Goal: Information Seeking & Learning: Learn about a topic

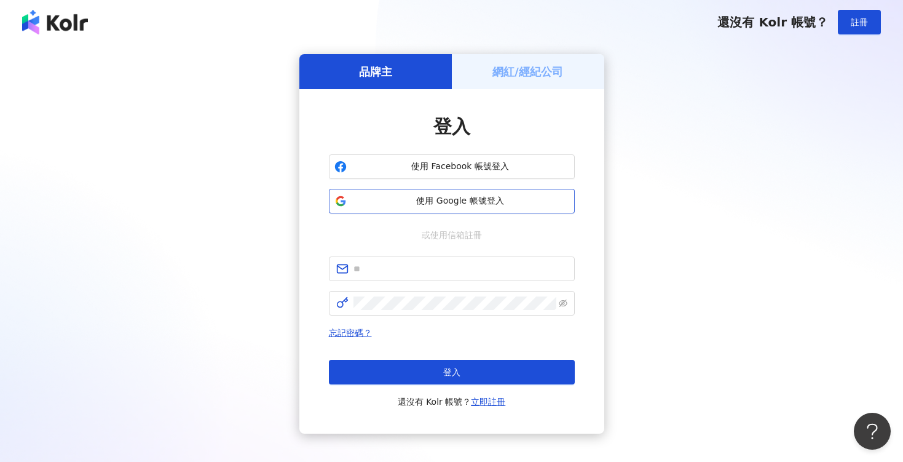
click at [464, 204] on span "使用 Google 帳號登入" at bounding box center [461, 201] width 218 height 12
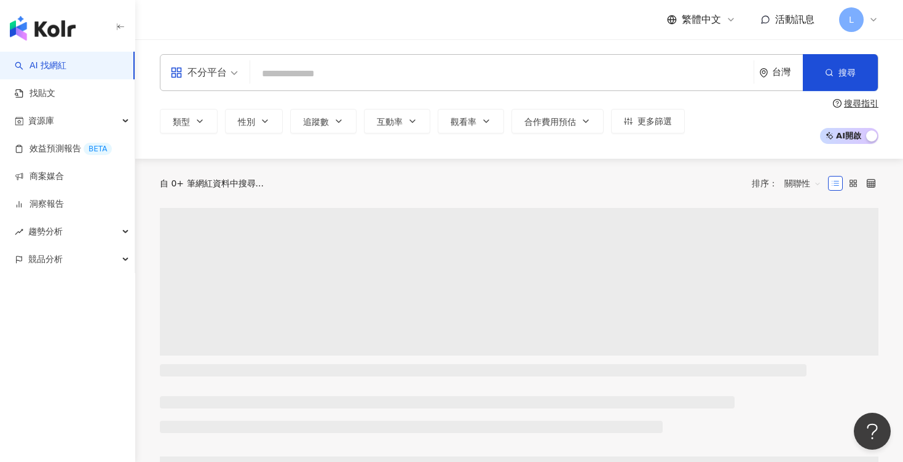
click at [432, 85] on div "不分平台 台灣 搜尋" at bounding box center [519, 72] width 719 height 37
click at [428, 81] on input "search" at bounding box center [502, 73] width 494 height 23
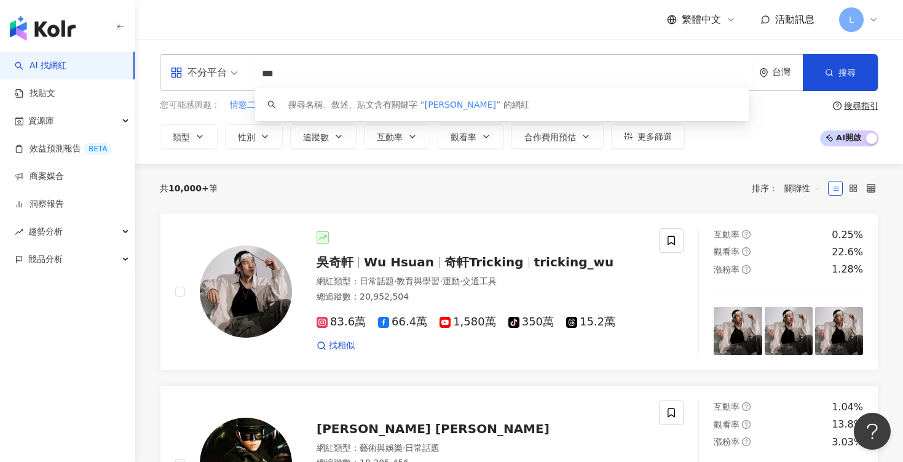
type input "***"
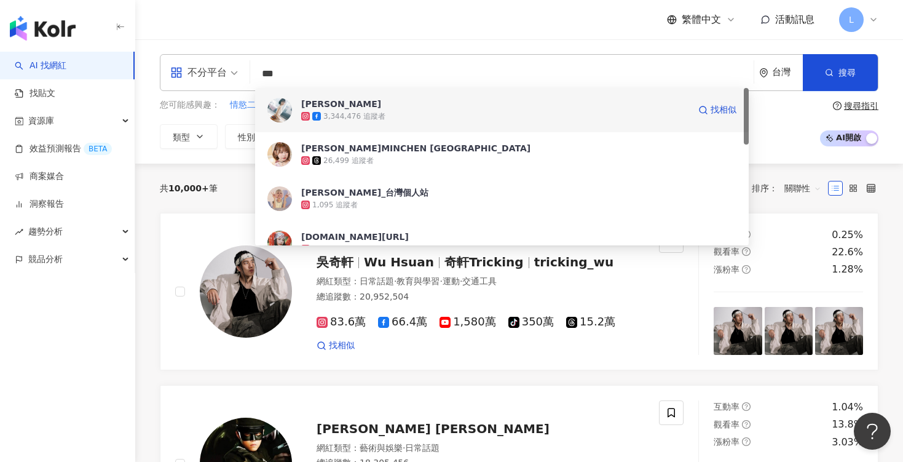
click at [386, 107] on span "林明禎 MinChen" at bounding box center [495, 104] width 388 height 12
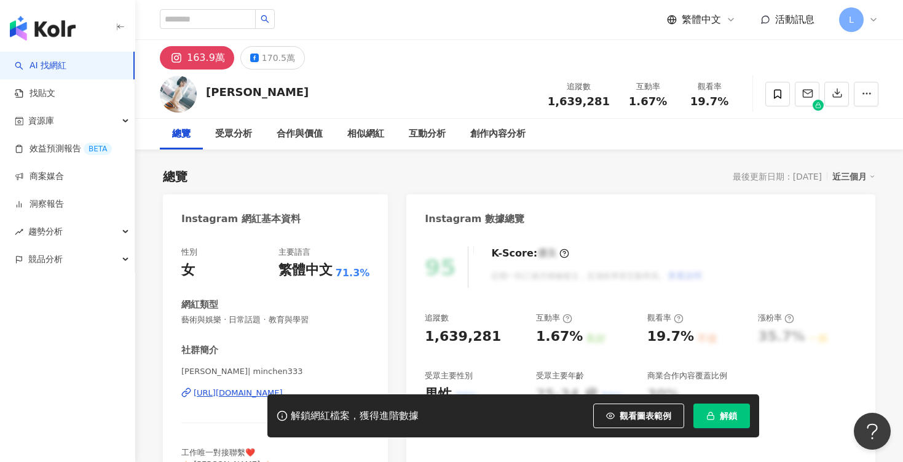
click at [723, 418] on span "解鎖" at bounding box center [728, 416] width 17 height 10
click at [240, 142] on div "受眾分析" at bounding box center [234, 134] width 62 height 31
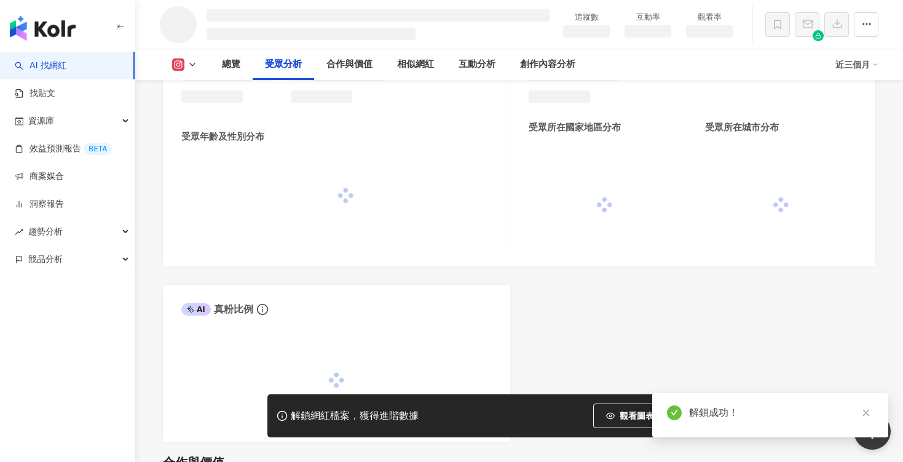
scroll to position [1014, 0]
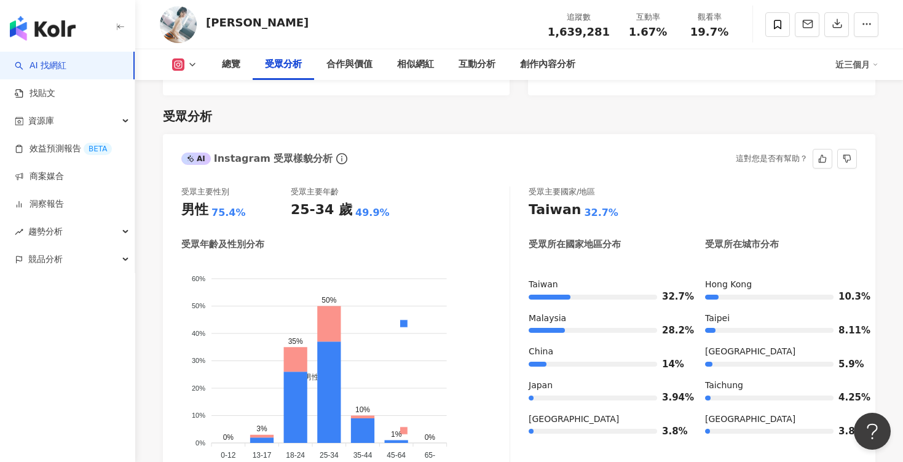
scroll to position [1043, 0]
click at [234, 67] on div "總覽" at bounding box center [231, 64] width 18 height 15
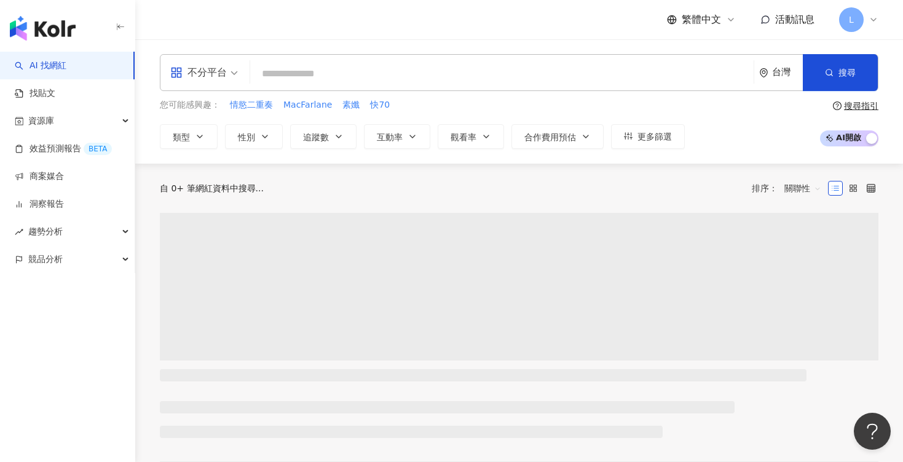
click at [536, 78] on input "search" at bounding box center [502, 73] width 494 height 23
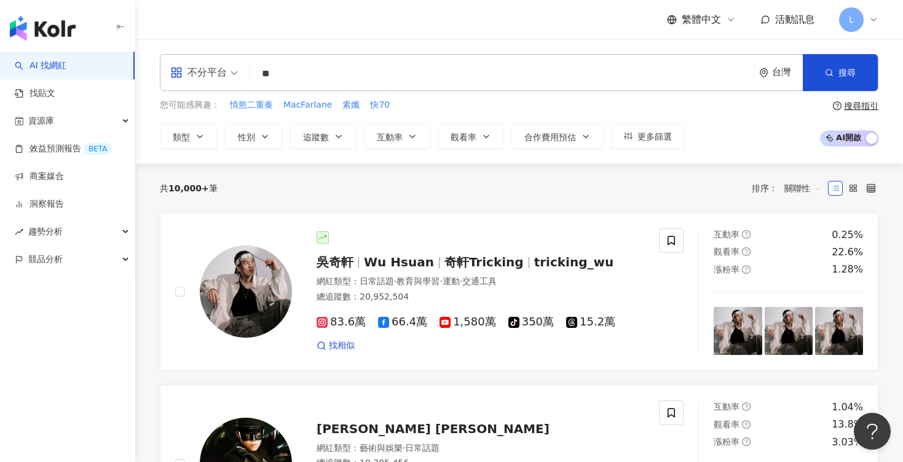
type input "*"
type input "***"
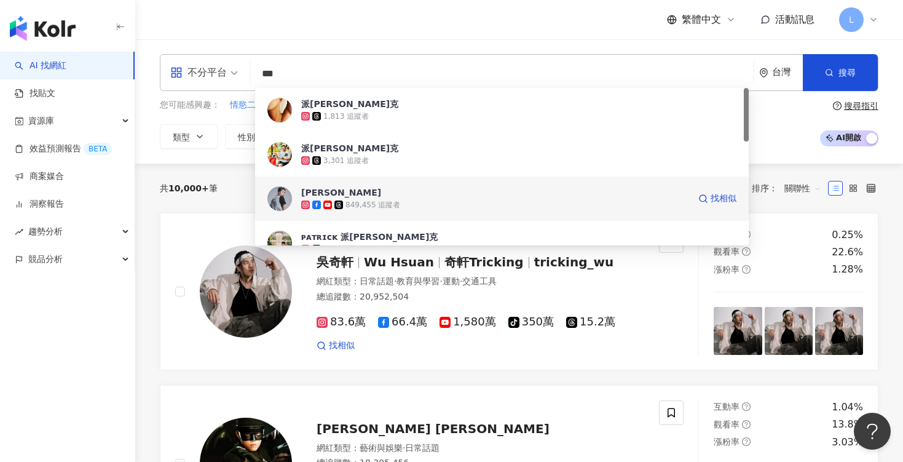
click at [456, 189] on span "Patrick" at bounding box center [495, 192] width 388 height 12
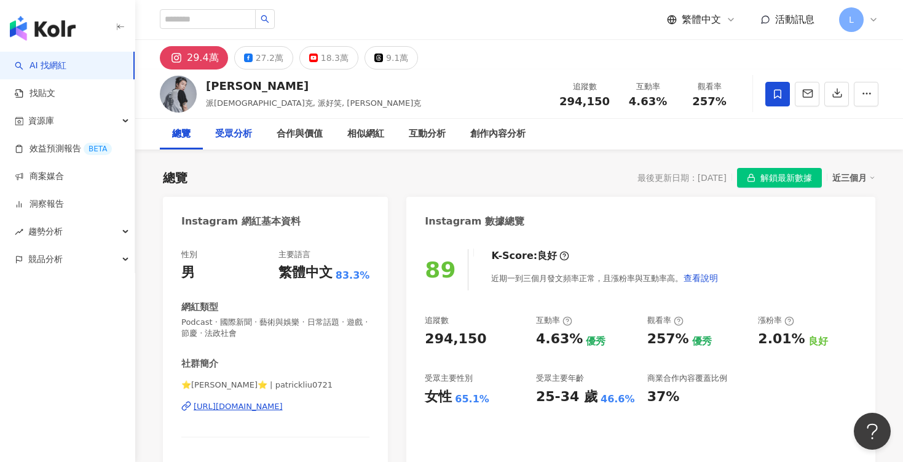
click at [240, 130] on div "受眾分析" at bounding box center [233, 134] width 37 height 15
click at [237, 21] on input "search" at bounding box center [208, 19] width 96 height 20
click at [263, 21] on button "button" at bounding box center [265, 19] width 20 height 20
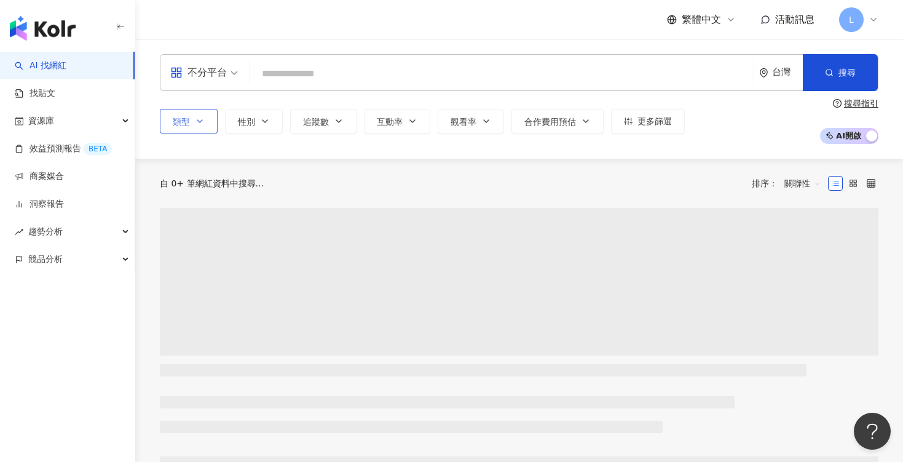
click at [200, 126] on button "類型" at bounding box center [189, 121] width 58 height 25
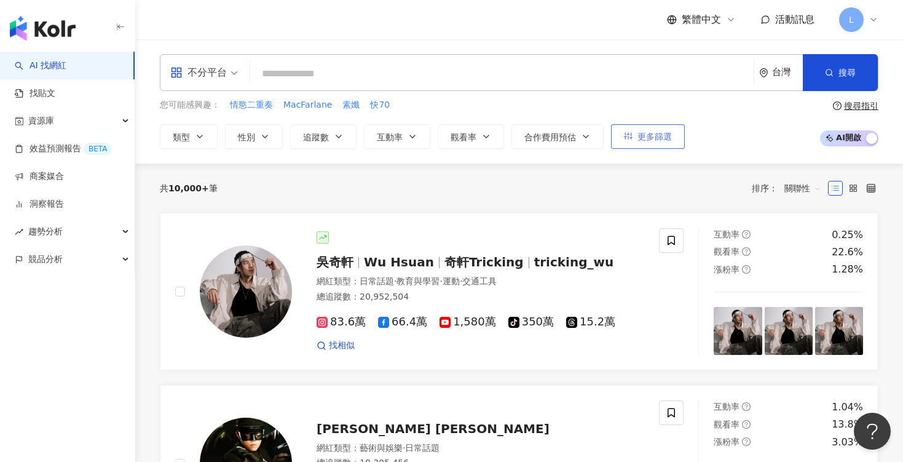
click at [635, 133] on button "更多篩選" at bounding box center [648, 136] width 74 height 25
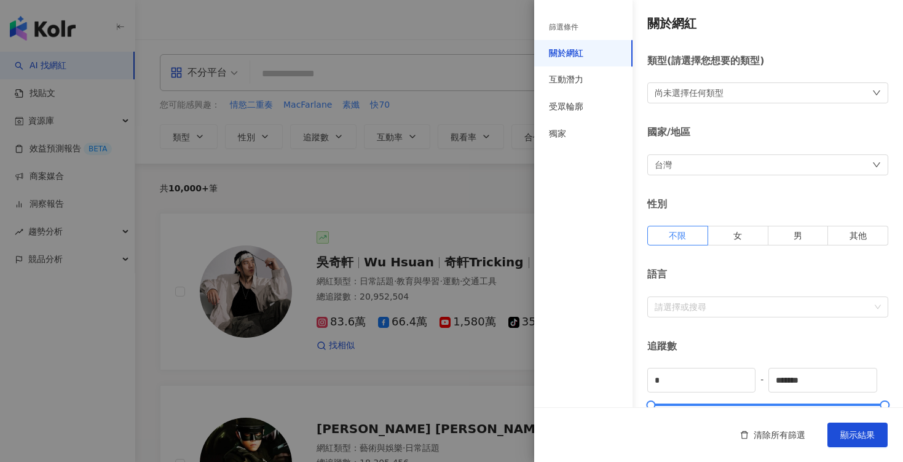
click at [879, 166] on icon "down" at bounding box center [877, 165] width 9 height 9
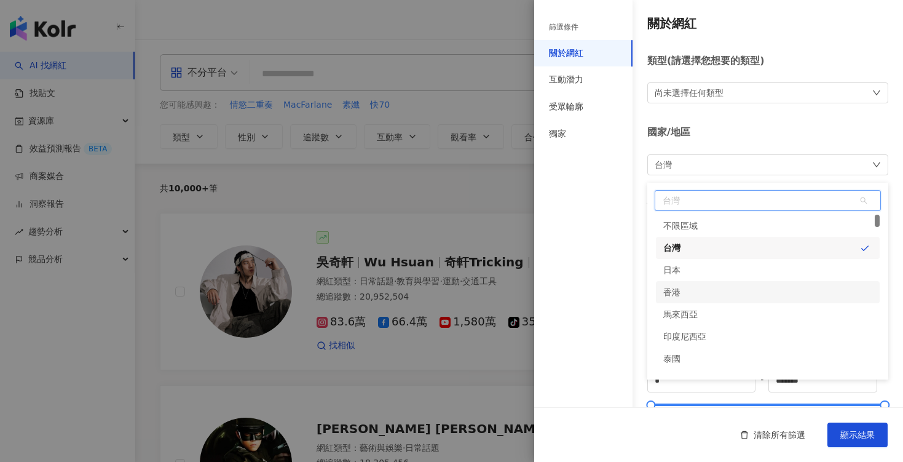
click at [694, 294] on div "香港" at bounding box center [768, 292] width 224 height 22
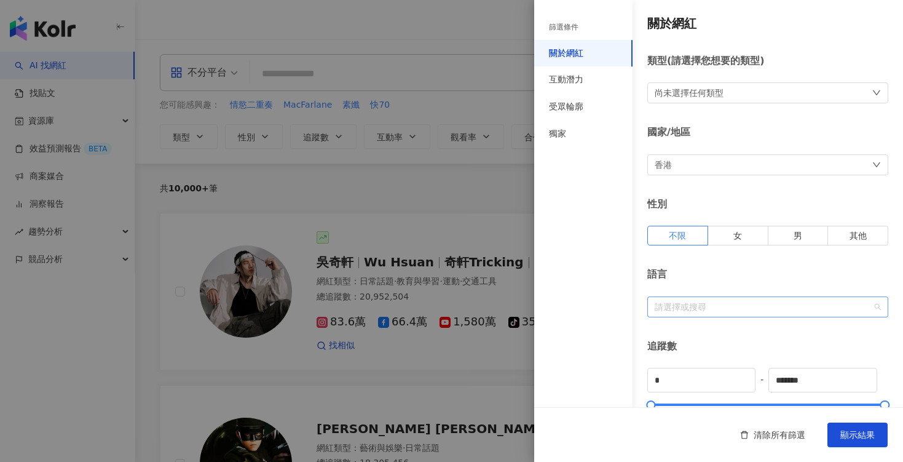
click at [691, 304] on div at bounding box center [761, 306] width 223 height 9
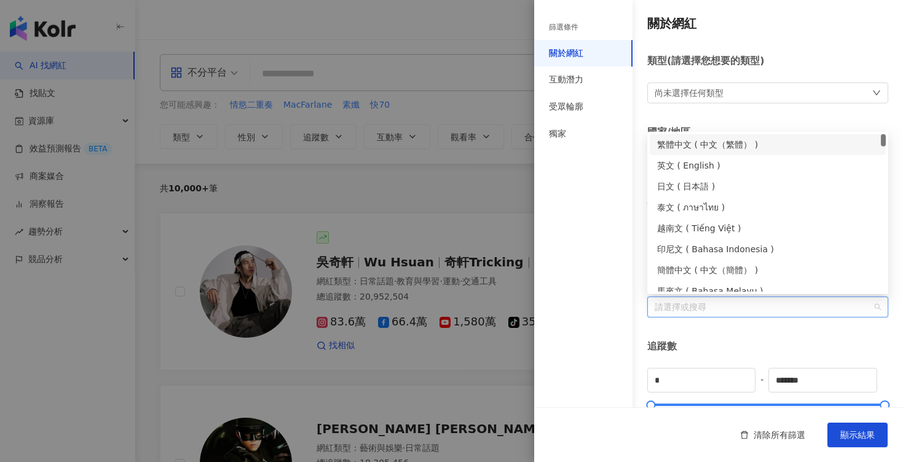
click at [692, 148] on div "繁體中文 ( 中文（繁體） )" at bounding box center [767, 145] width 221 height 14
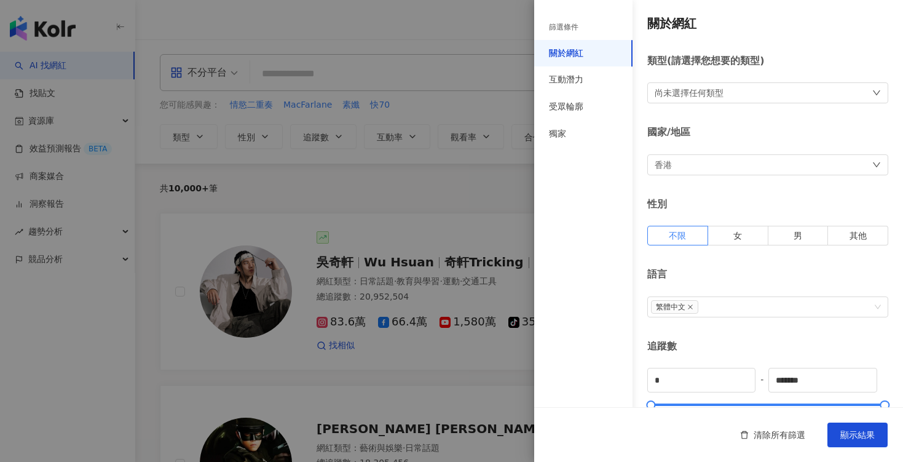
click at [705, 91] on div "尚未選擇任何類型" at bounding box center [689, 93] width 69 height 14
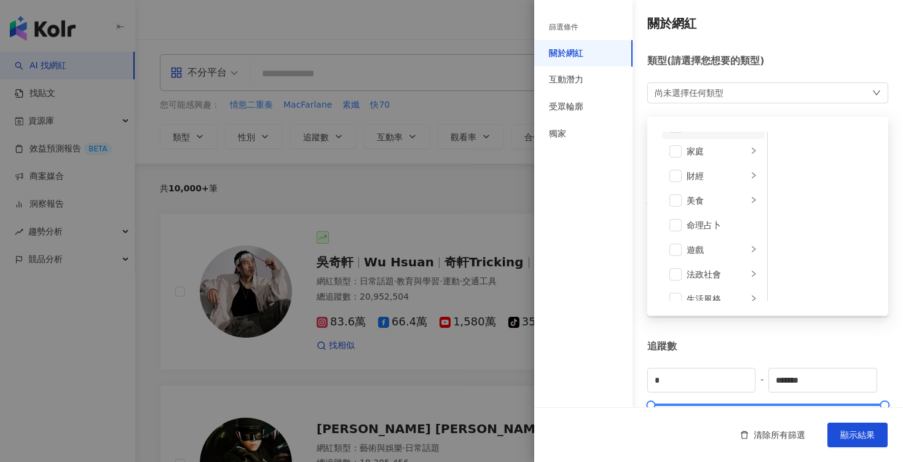
scroll to position [222, 0]
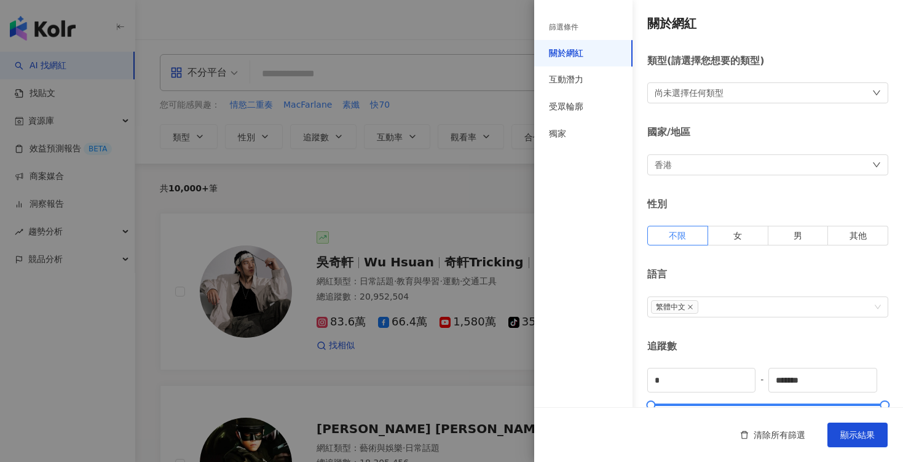
click at [615, 221] on div "篩選條件 關於網紅 互動潛力 受眾輪廓 獨家" at bounding box center [583, 238] width 98 height 447
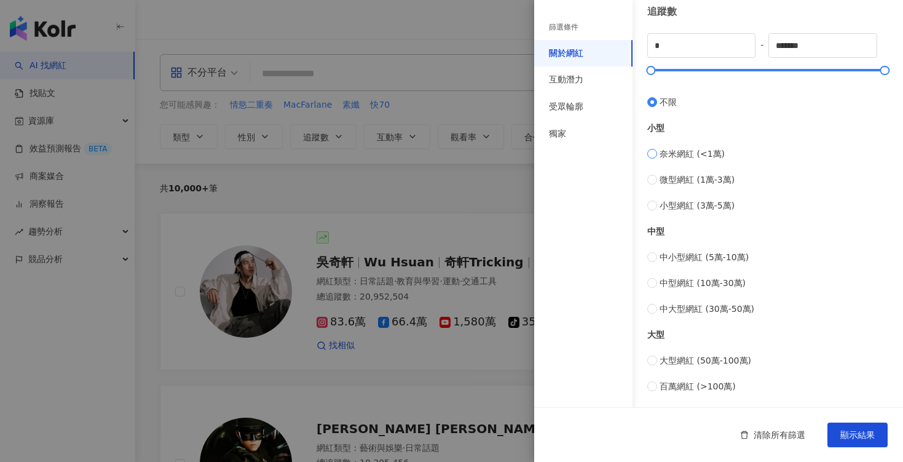
scroll to position [467, 0]
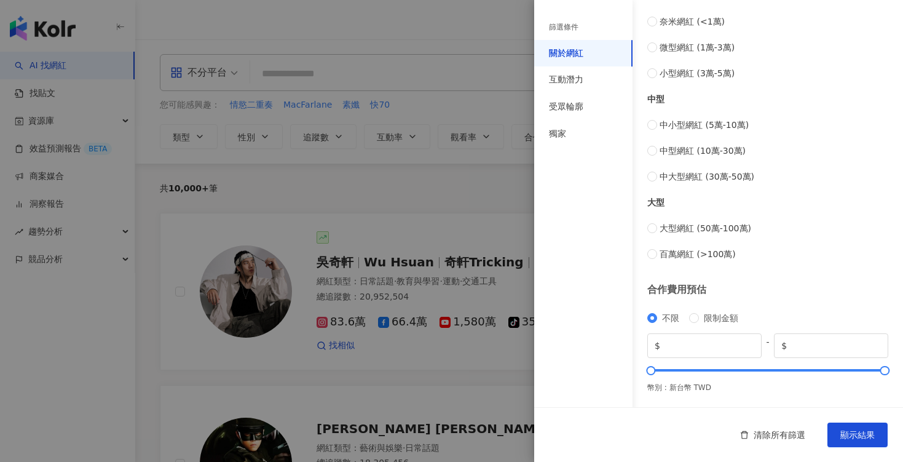
type input "******"
type input "*******"
type input "*********"
type input "******"
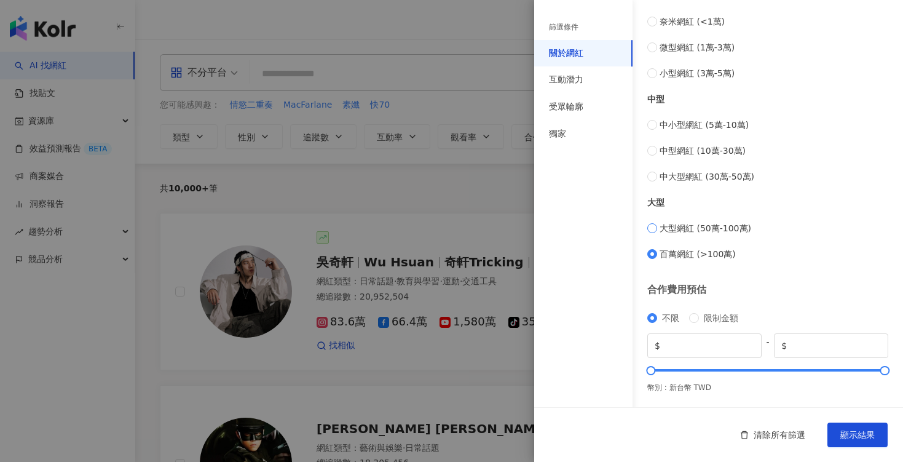
type input "******"
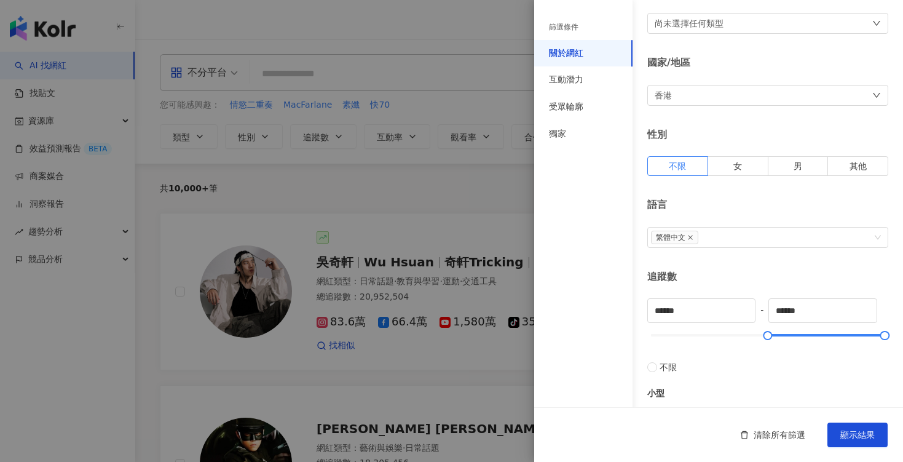
scroll to position [87, 0]
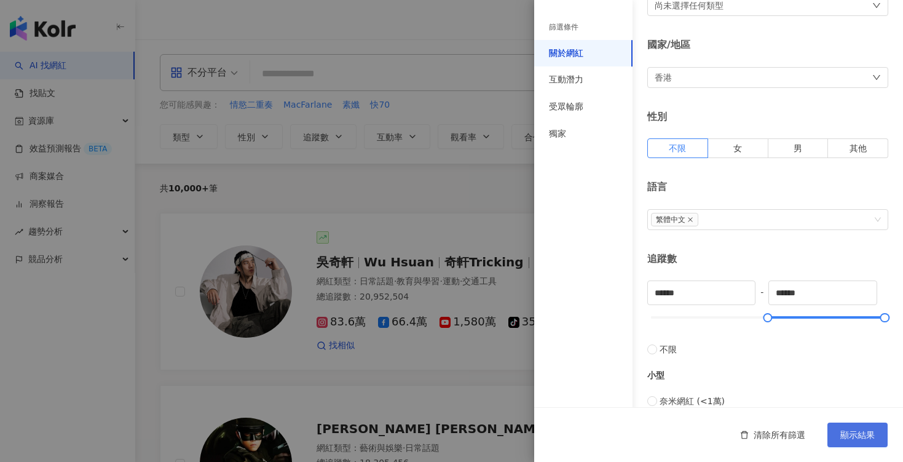
click at [863, 434] on span "顯示結果" at bounding box center [858, 435] width 34 height 10
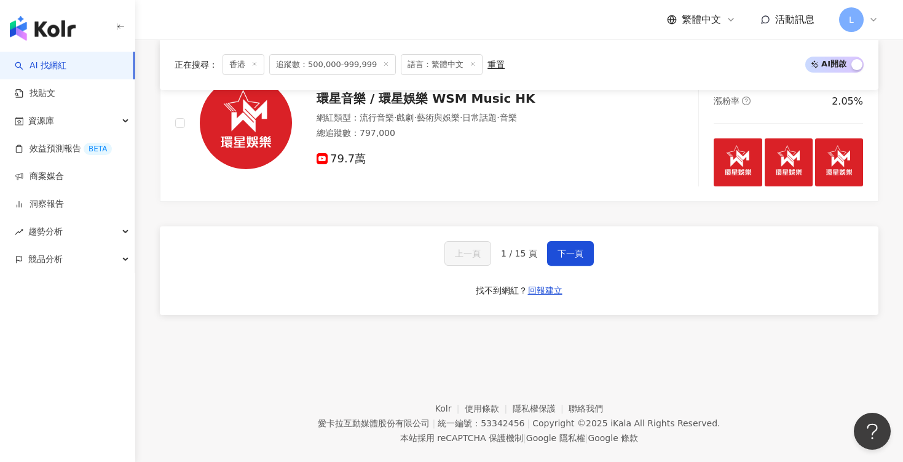
scroll to position [2129, 0]
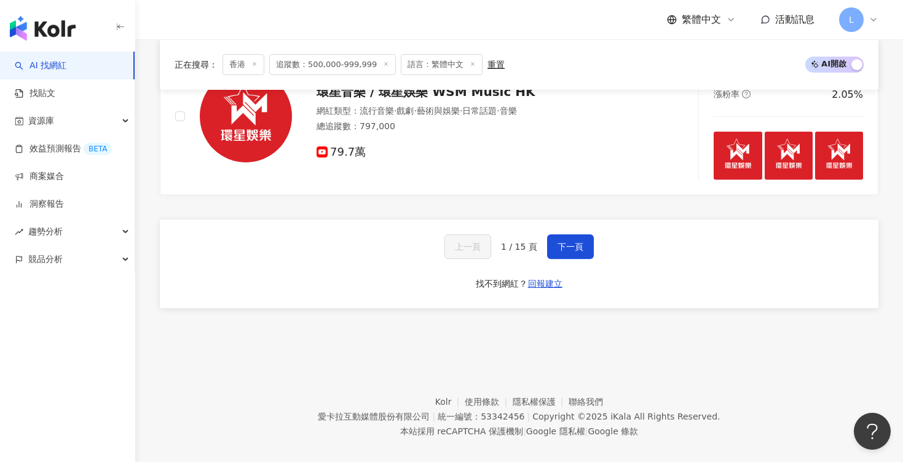
click at [560, 259] on div "上一頁 1 / 15 頁 下一頁 找不到網紅？ 回報建立" at bounding box center [519, 264] width 719 height 89
click at [563, 253] on button "下一頁" at bounding box center [570, 246] width 47 height 25
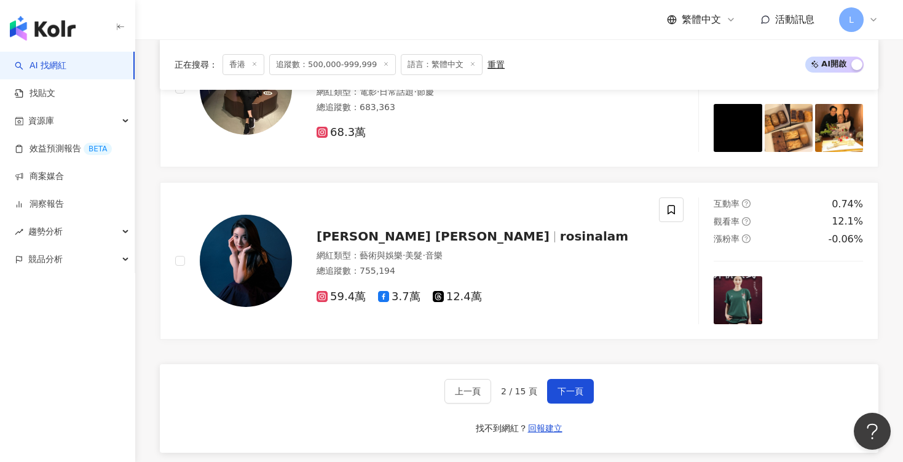
scroll to position [2142, 0]
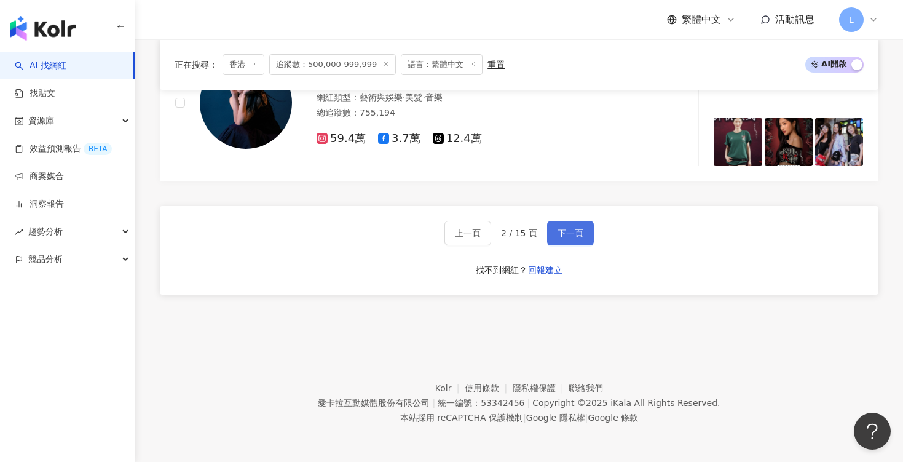
click at [561, 237] on span "下一頁" at bounding box center [571, 233] width 26 height 10
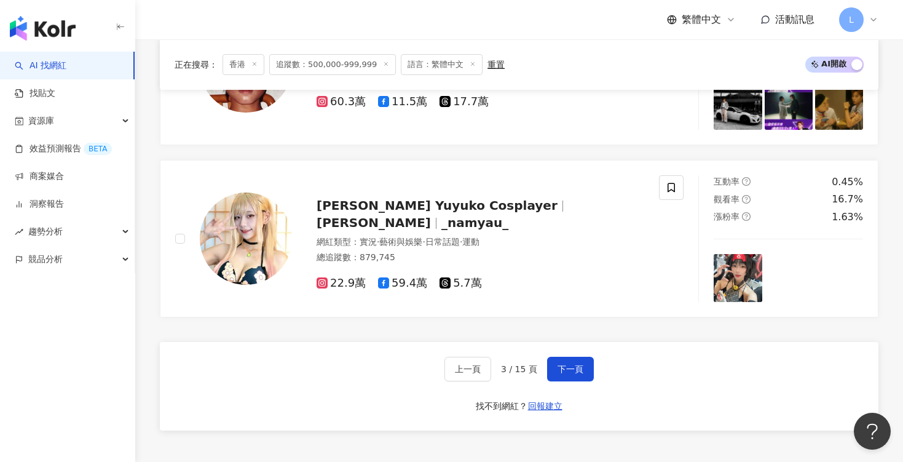
scroll to position [2010, 0]
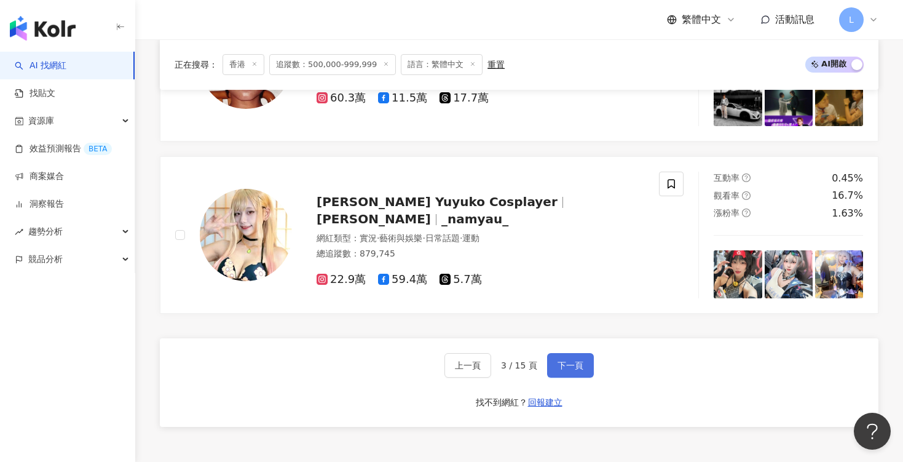
click at [567, 368] on span "下一頁" at bounding box center [571, 365] width 26 height 10
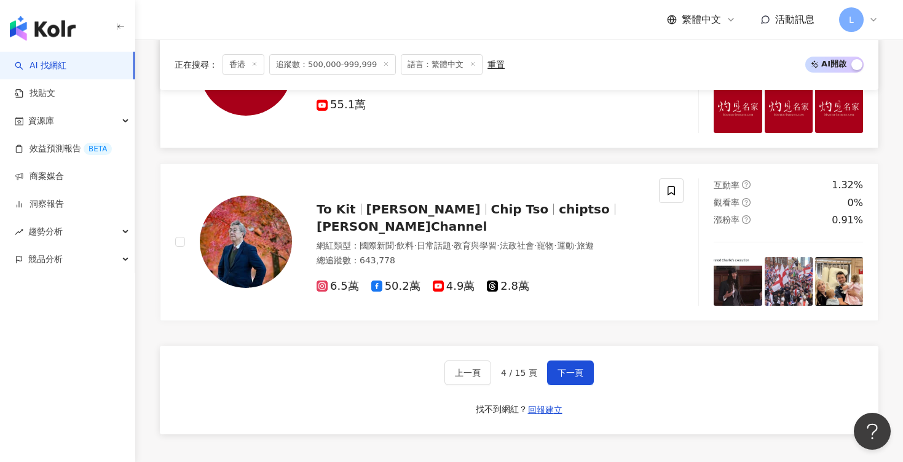
scroll to position [2158, 0]
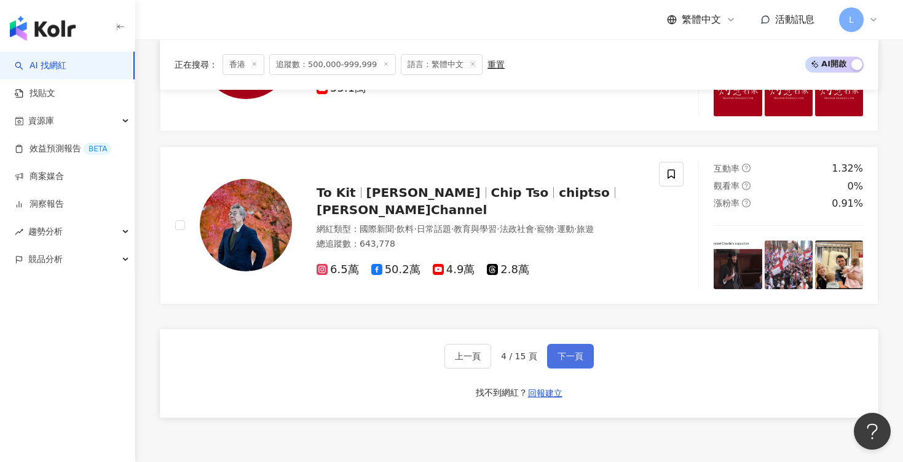
click at [570, 347] on button "下一頁" at bounding box center [570, 356] width 47 height 25
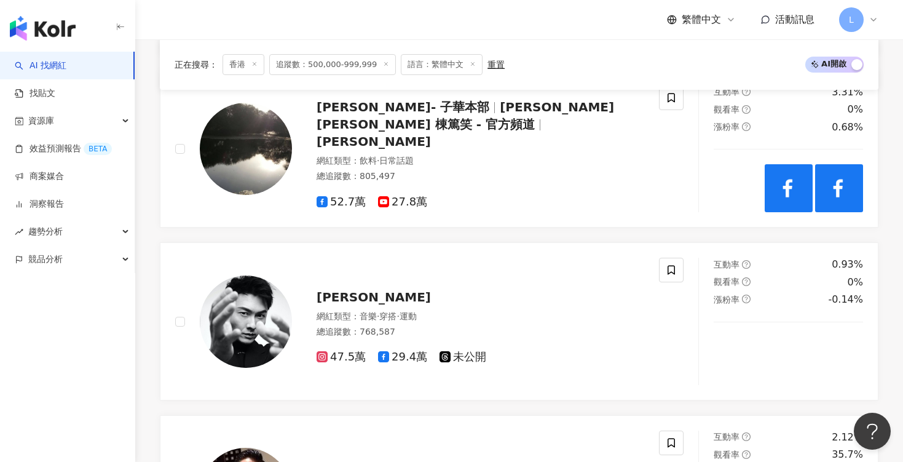
scroll to position [2142, 0]
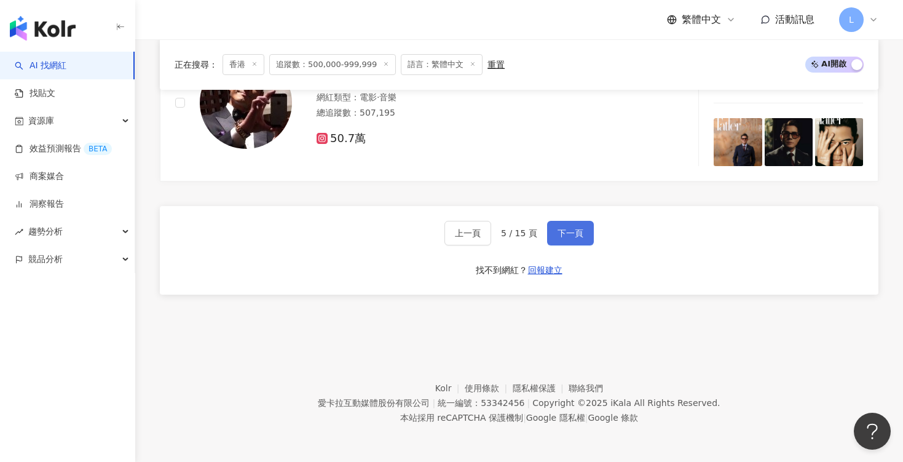
click at [573, 229] on span "下一頁" at bounding box center [571, 233] width 26 height 10
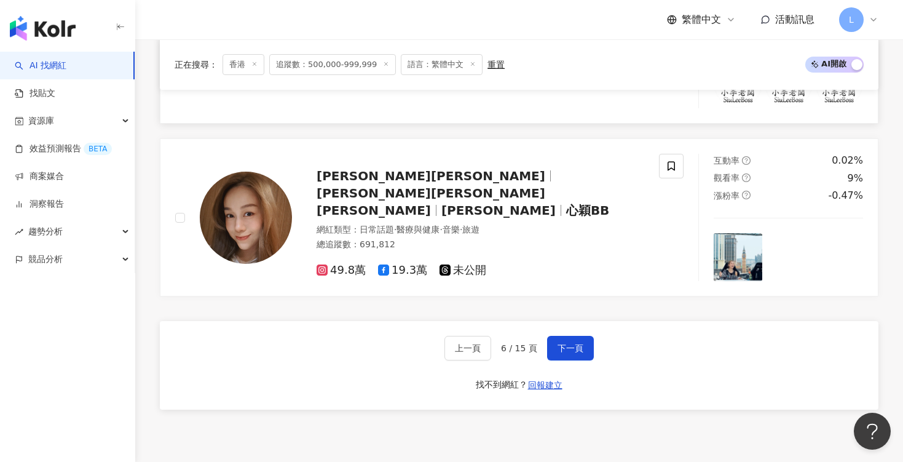
scroll to position [2147, 0]
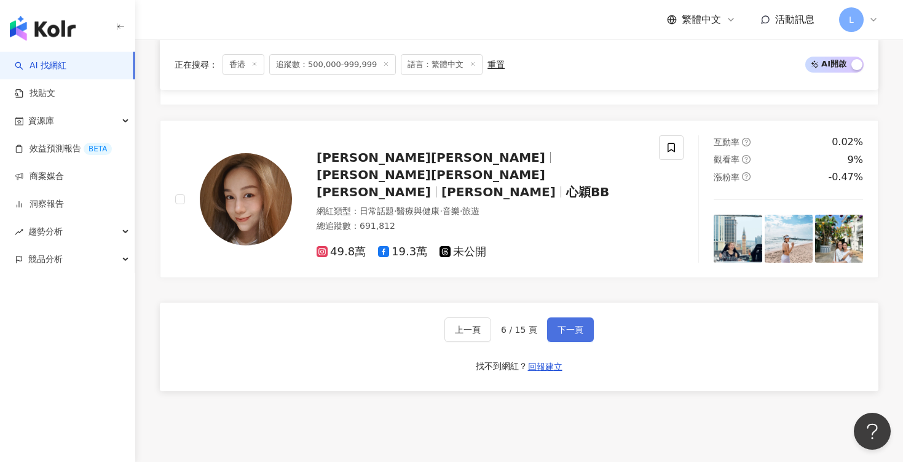
click at [577, 328] on span "下一頁" at bounding box center [571, 330] width 26 height 10
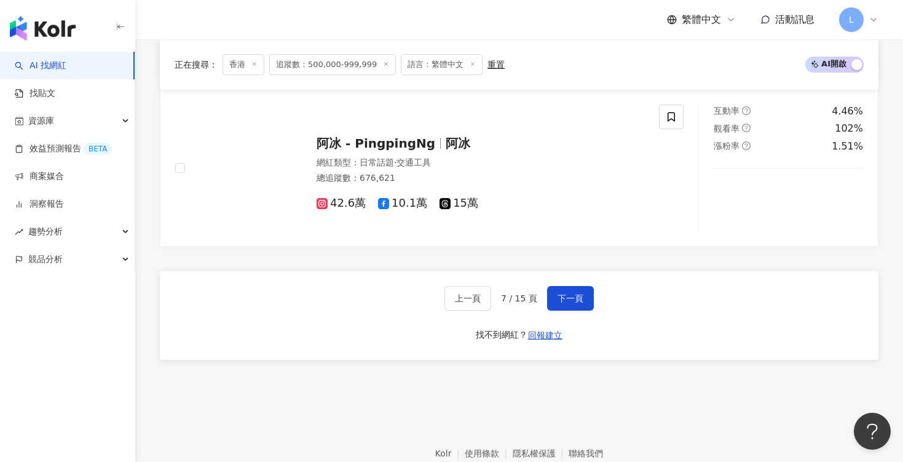
scroll to position [2117, 0]
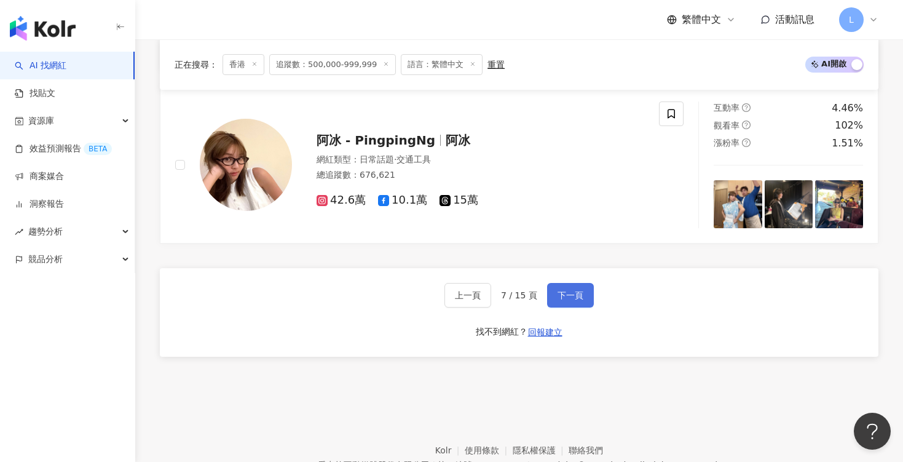
click at [558, 299] on span "下一頁" at bounding box center [571, 295] width 26 height 10
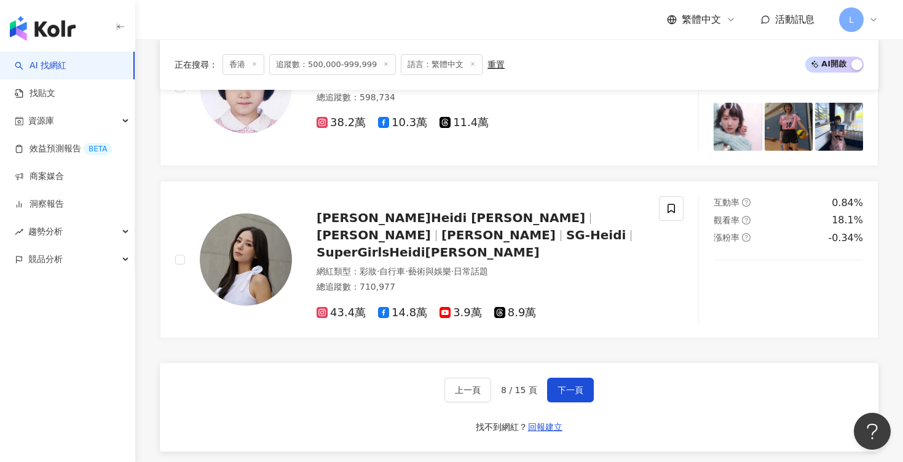
scroll to position [2142, 0]
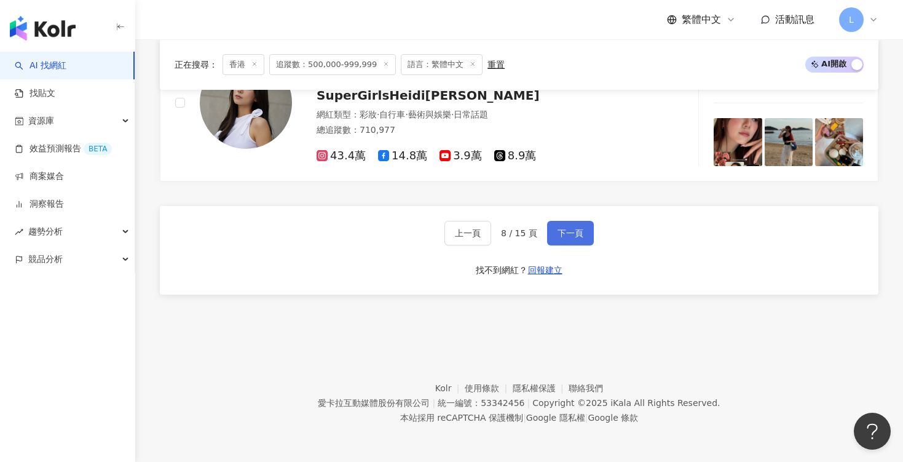
click at [562, 228] on button "下一頁" at bounding box center [570, 233] width 47 height 25
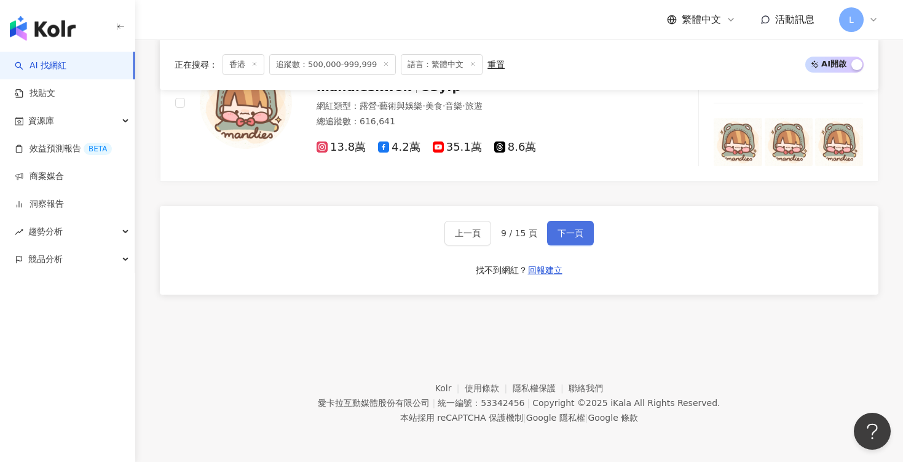
click at [568, 235] on span "下一頁" at bounding box center [571, 233] width 26 height 10
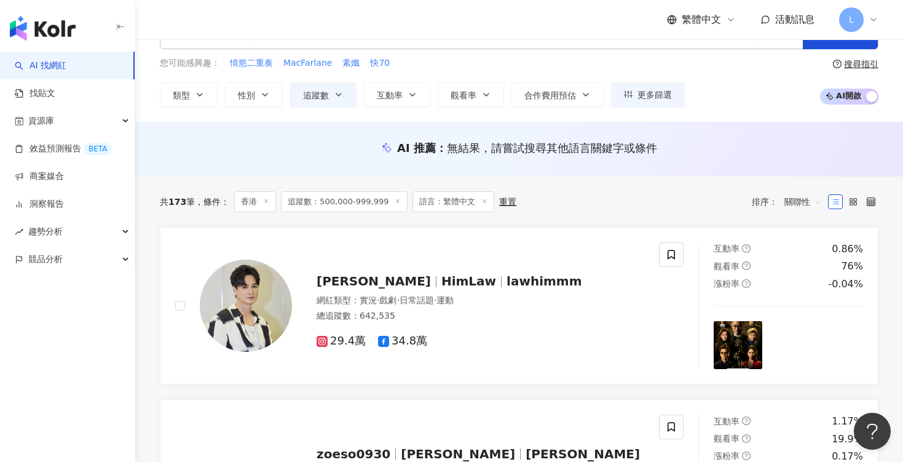
scroll to position [0, 0]
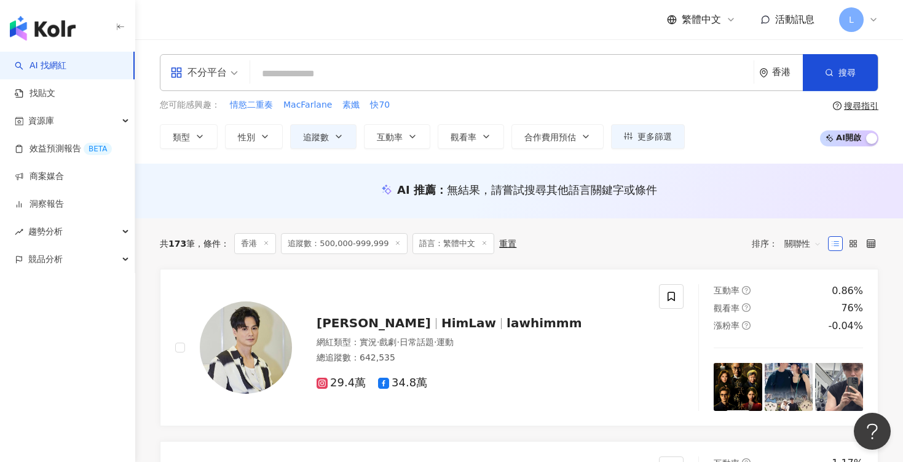
click at [292, 76] on input "search" at bounding box center [502, 73] width 494 height 23
paste input "*********"
type input "*********"
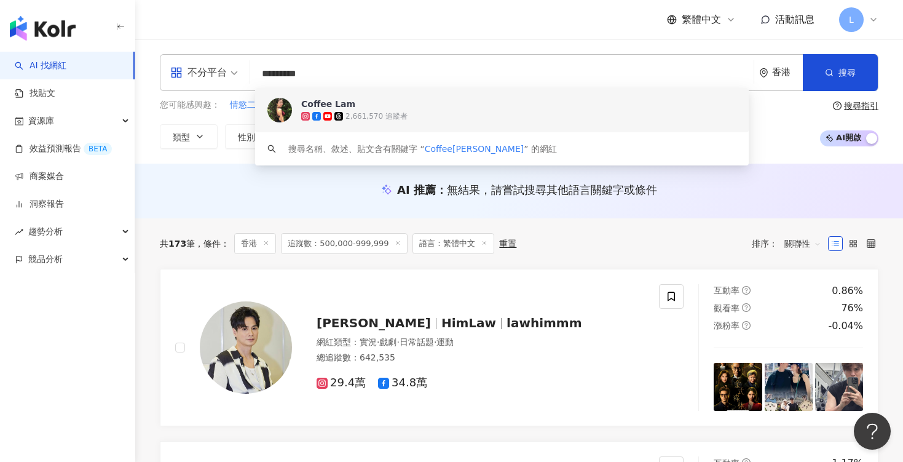
click at [377, 113] on div "2,661,570 追蹤者" at bounding box center [377, 116] width 62 height 10
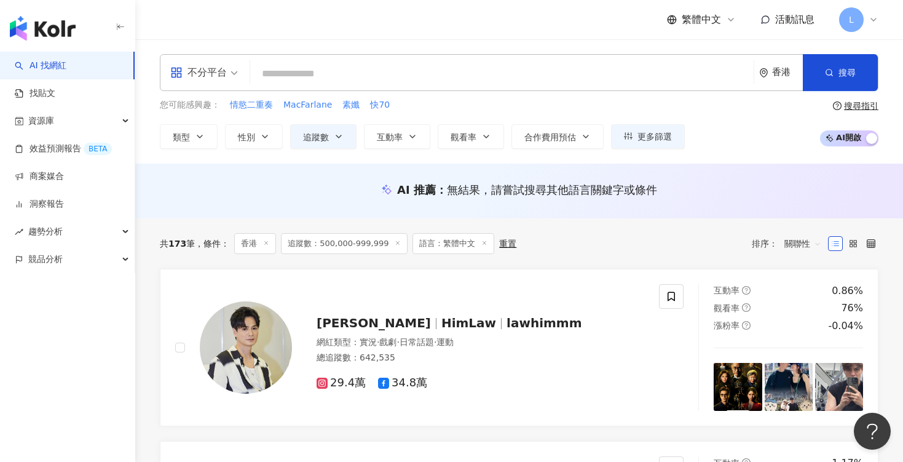
click at [304, 69] on input "search" at bounding box center [502, 73] width 494 height 23
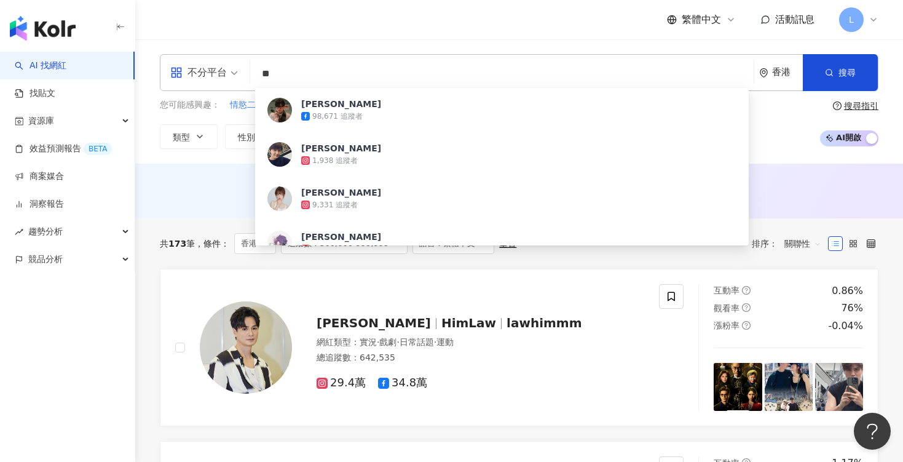
click at [368, 26] on div "繁體中文 活動訊息 L" at bounding box center [519, 19] width 719 height 39
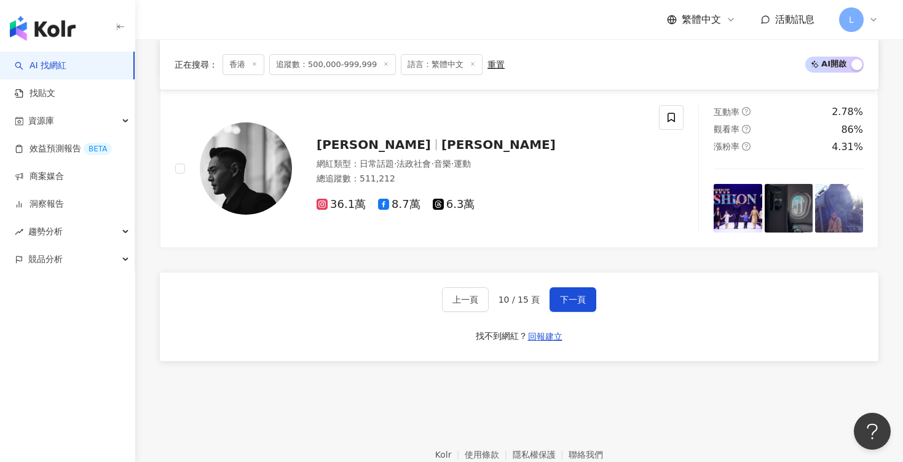
scroll to position [2167, 0]
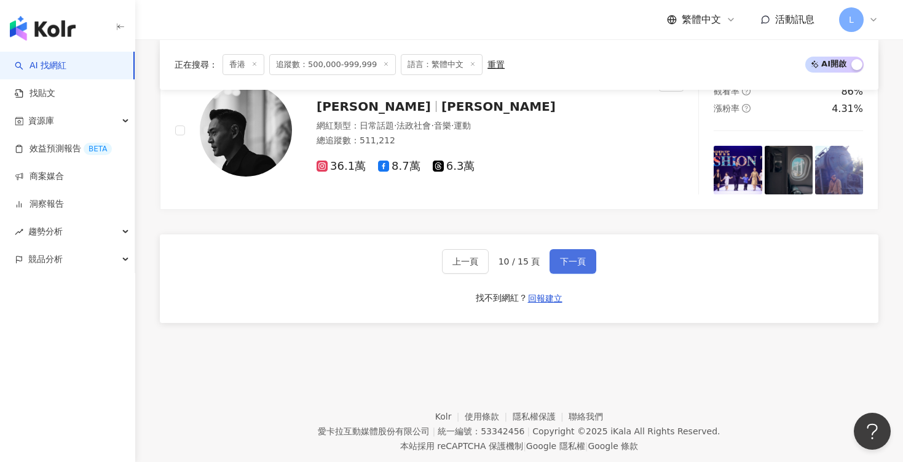
click at [572, 249] on button "下一頁" at bounding box center [573, 261] width 47 height 25
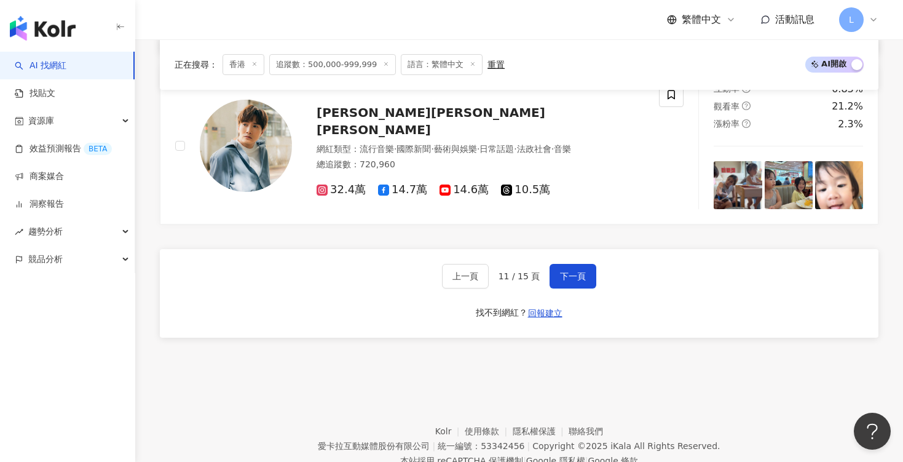
scroll to position [2180, 0]
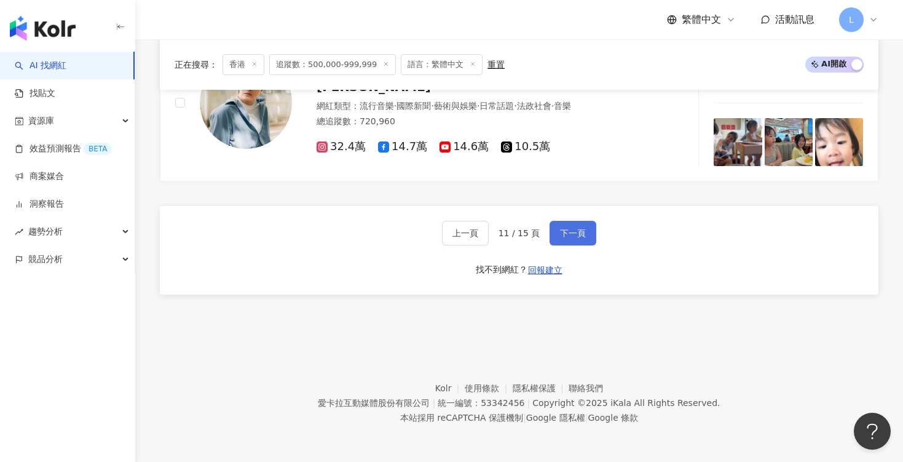
click at [561, 221] on button "下一頁" at bounding box center [573, 233] width 47 height 25
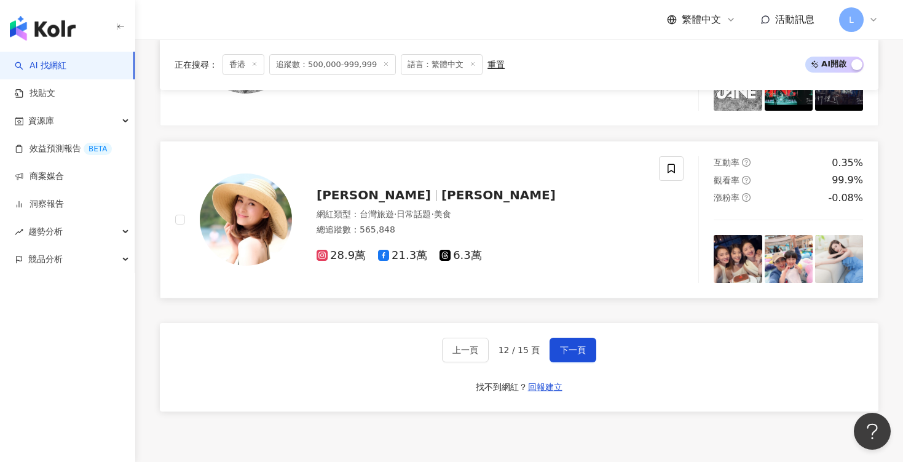
scroll to position [2044, 0]
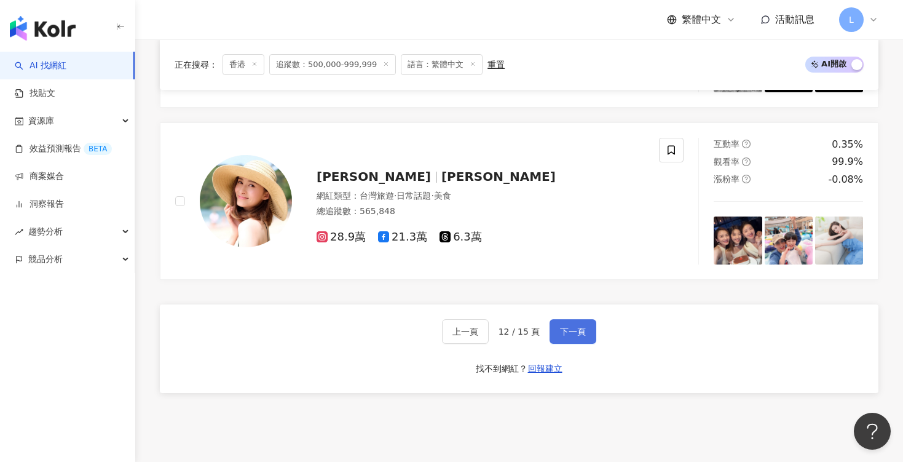
click at [577, 337] on button "下一頁" at bounding box center [573, 331] width 47 height 25
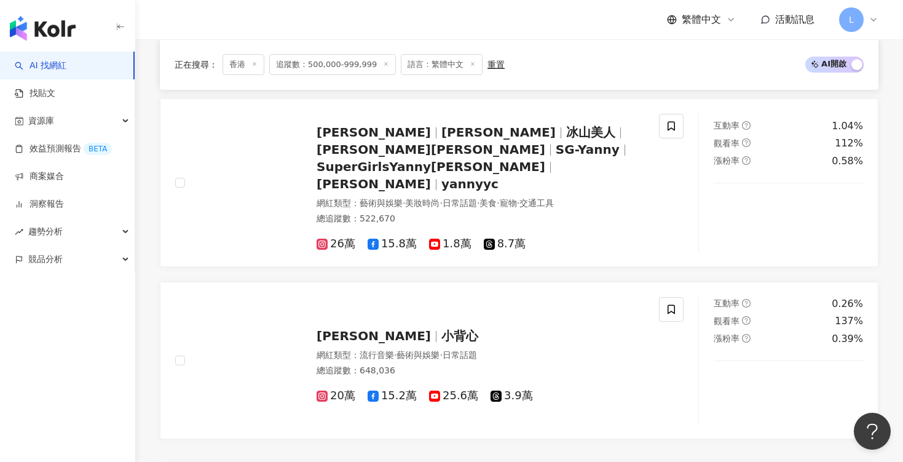
scroll to position [2180, 0]
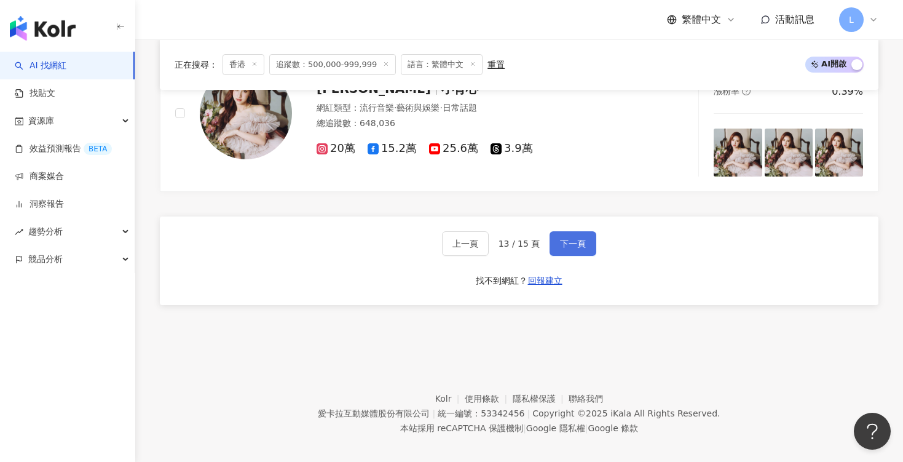
click at [577, 239] on span "下一頁" at bounding box center [573, 244] width 26 height 10
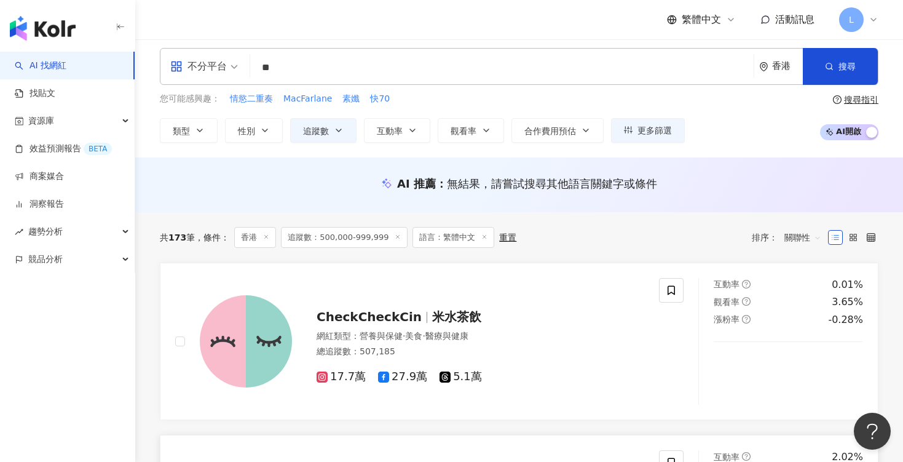
scroll to position [0, 0]
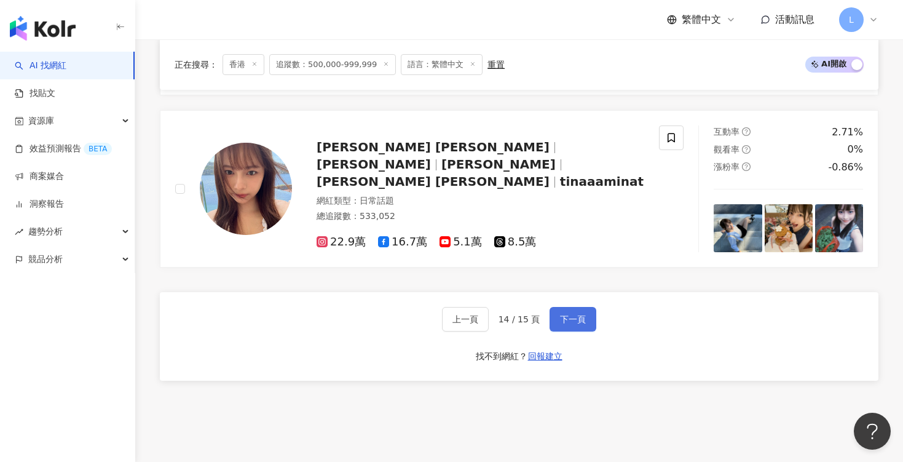
click at [565, 323] on span "下一頁" at bounding box center [573, 319] width 26 height 10
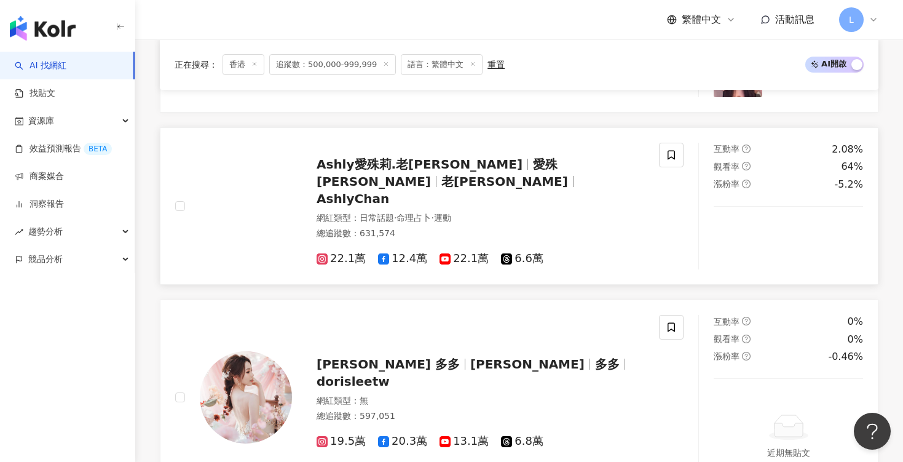
scroll to position [487, 0]
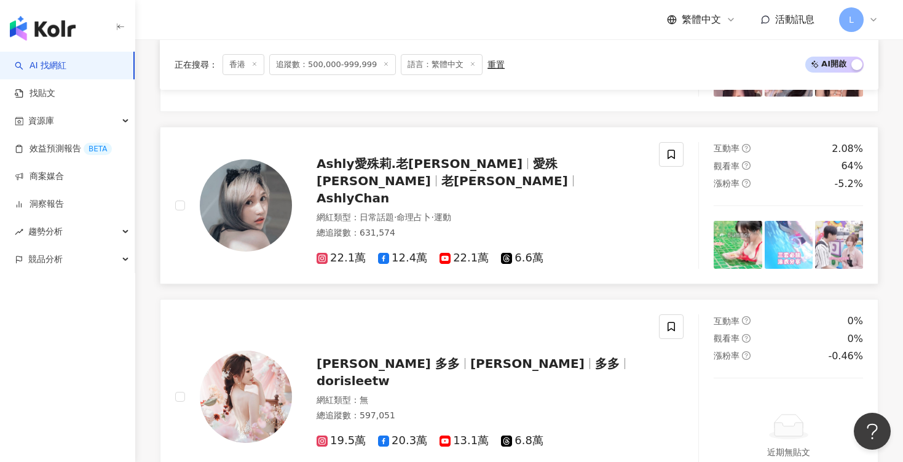
click at [373, 171] on span "Ashly愛殊莉.老陳" at bounding box center [420, 163] width 206 height 15
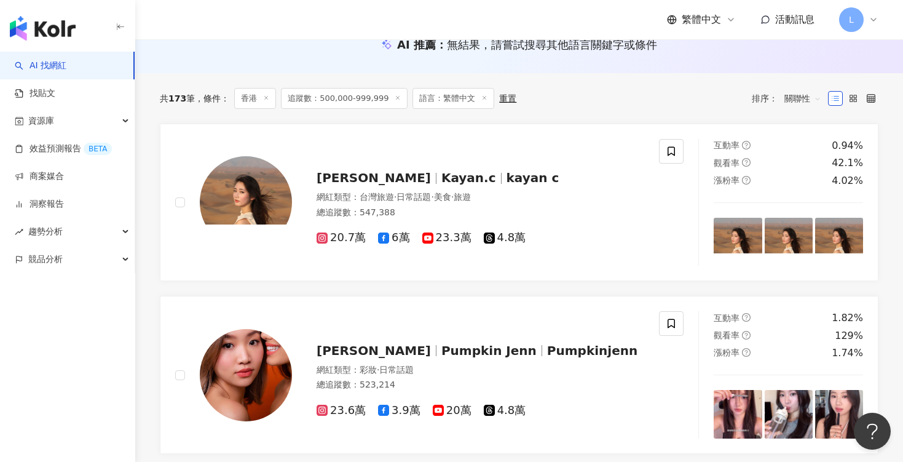
scroll to position [0, 0]
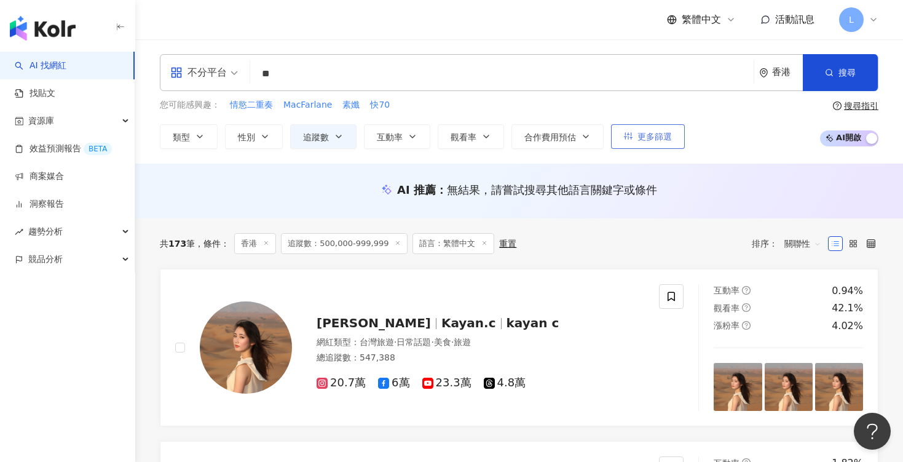
click at [646, 138] on span "更多篩選" at bounding box center [655, 137] width 34 height 10
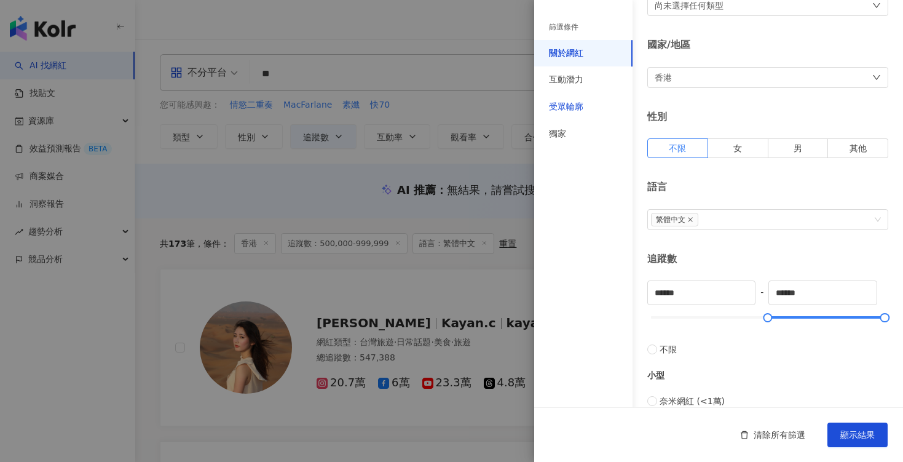
click at [571, 106] on div "受眾輪廓" at bounding box center [566, 107] width 34 height 12
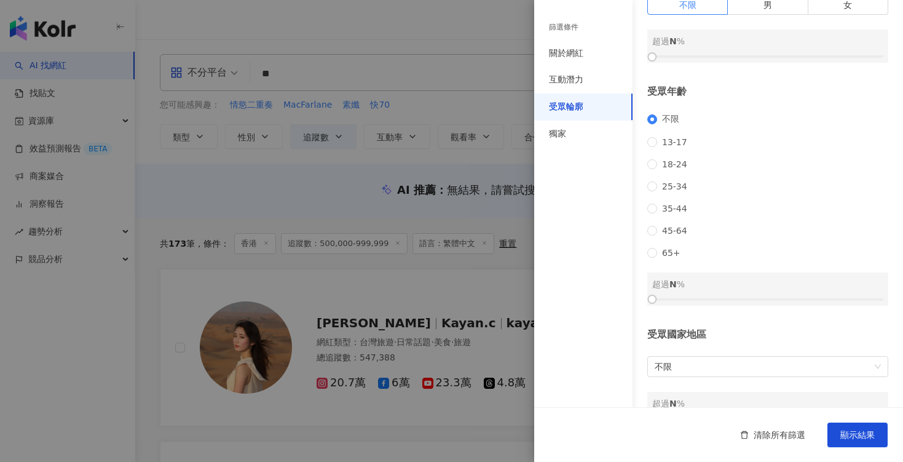
scroll to position [140, 0]
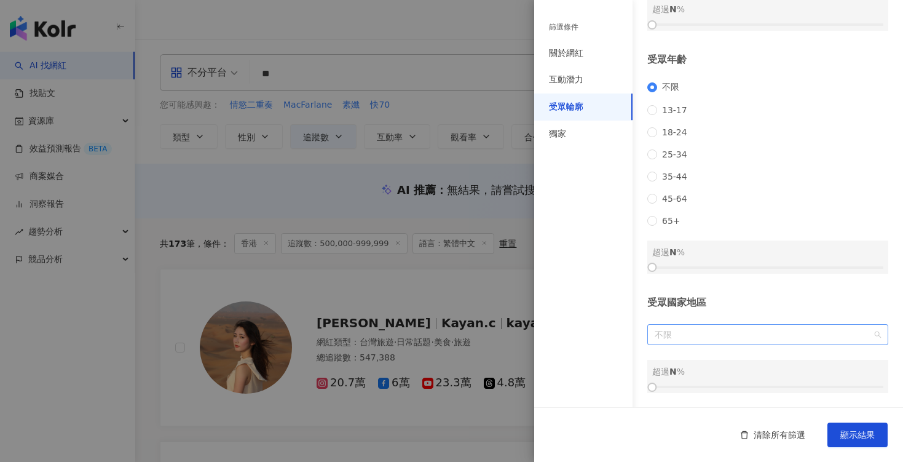
click at [672, 331] on span "不限" at bounding box center [768, 335] width 226 height 20
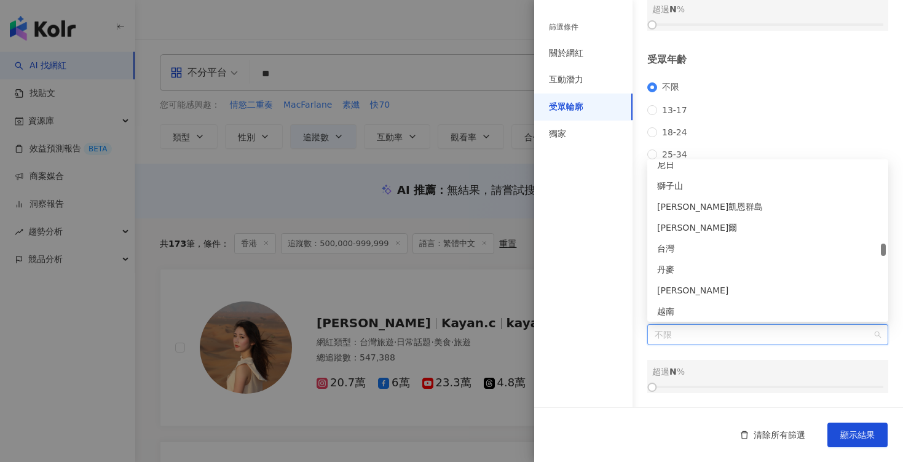
scroll to position [2622, 0]
click at [670, 230] on div "台灣" at bounding box center [767, 227] width 221 height 14
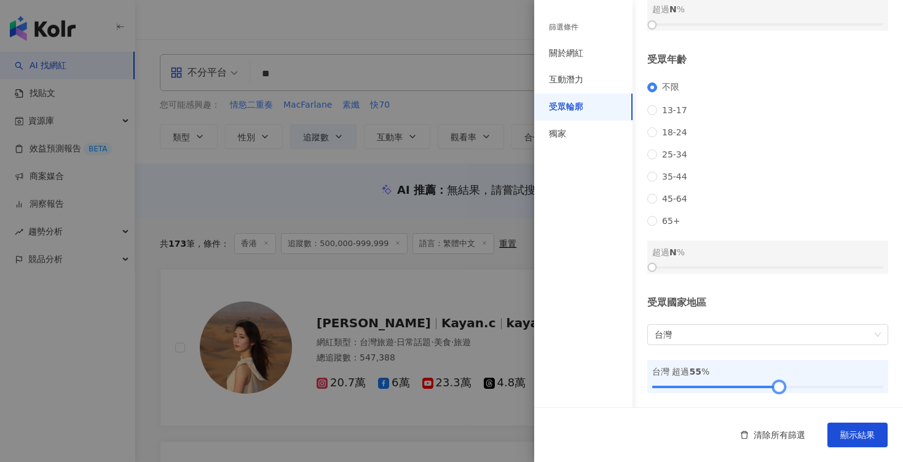
drag, startPoint x: 653, startPoint y: 386, endPoint x: 779, endPoint y: 395, distance: 126.4
click at [779, 395] on div "受眾輪廓 受眾性別 不限 男 女 超過 N % 受眾年齡 不限 13-17 18-24 25-34 35-44 45-64 65+ 超過 N % 受眾國家地區…" at bounding box center [718, 144] width 369 height 527
click at [770, 333] on span "台灣" at bounding box center [768, 335] width 226 height 20
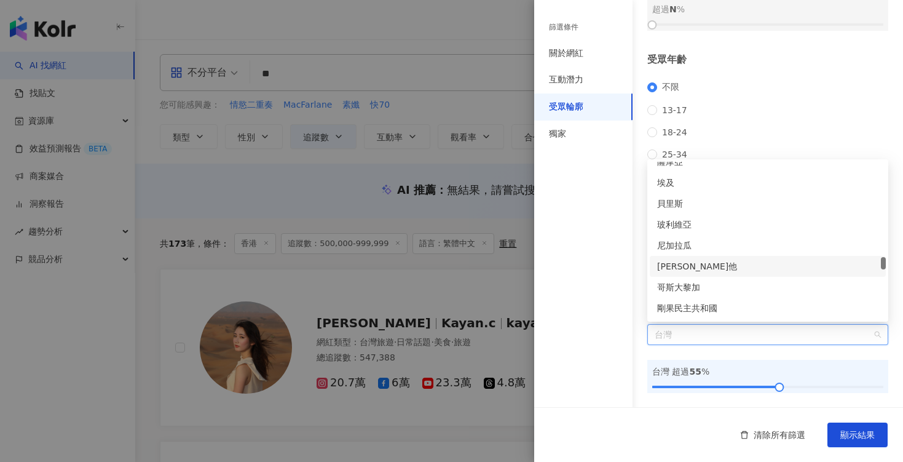
scroll to position [2985, 0]
click at [612, 316] on div "篩選條件 關於網紅 互動潛力 受眾輪廓 獨家" at bounding box center [583, 238] width 98 height 447
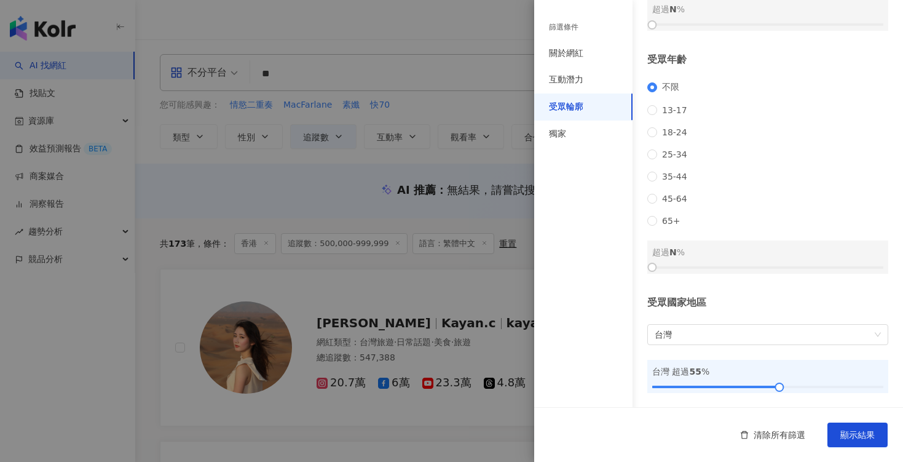
click at [709, 356] on div "受眾國家地區 台灣 台灣 超過 55 %" at bounding box center [768, 344] width 241 height 97
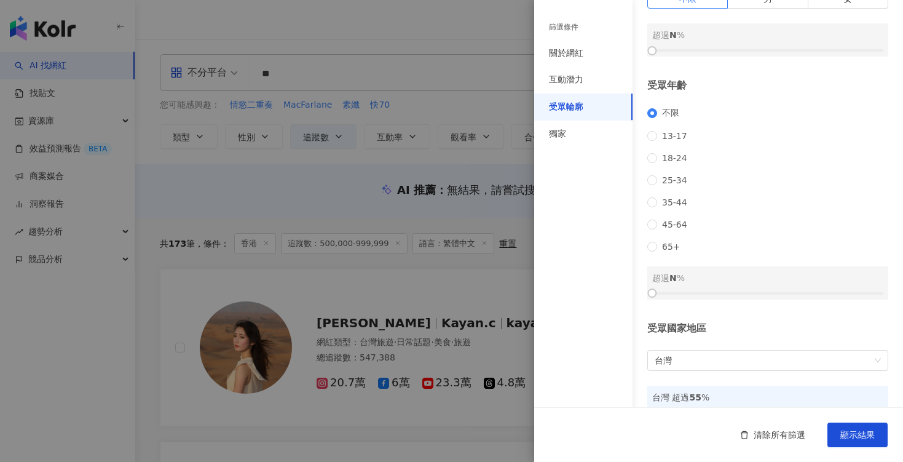
scroll to position [140, 0]
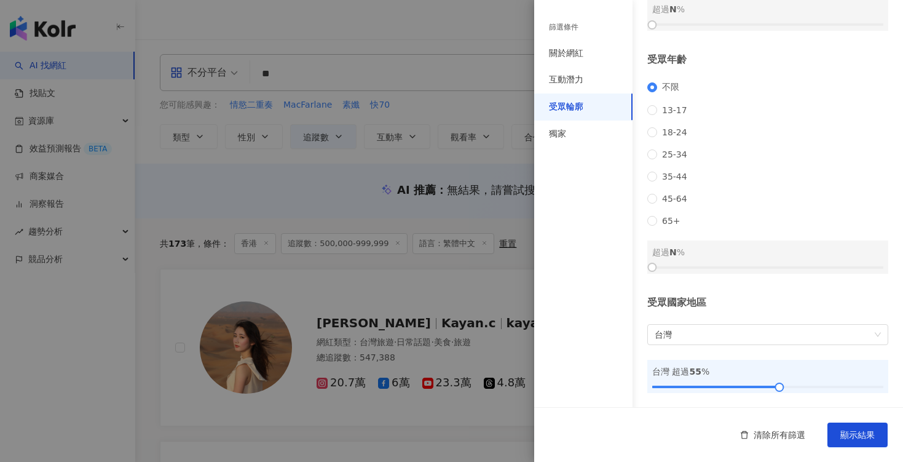
click at [668, 301] on div "受眾國家地區" at bounding box center [768, 303] width 241 height 14
click at [745, 313] on div "受眾國家地區 台灣 台灣 超過 55 %" at bounding box center [768, 344] width 241 height 97
click at [843, 435] on span "顯示結果" at bounding box center [858, 435] width 34 height 10
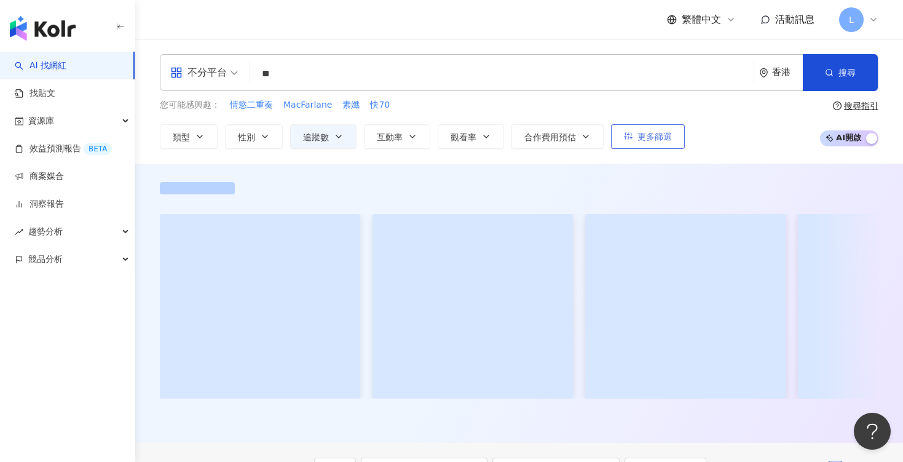
click at [667, 130] on button "更多篩選" at bounding box center [648, 136] width 74 height 25
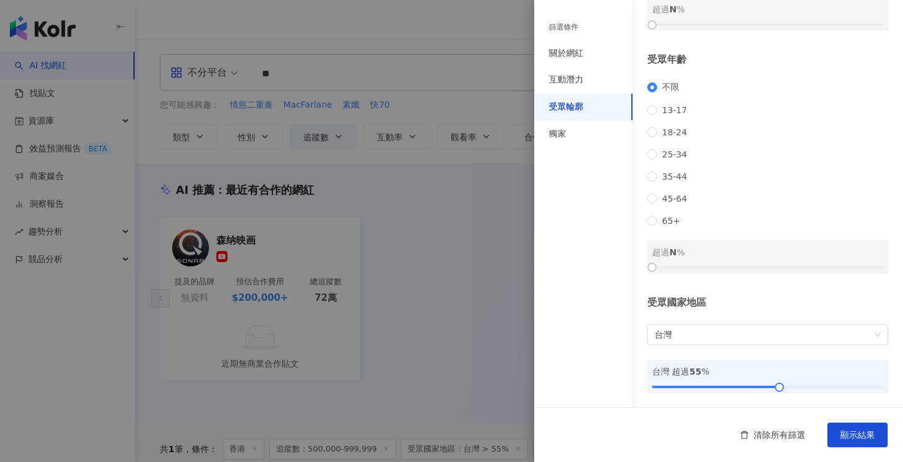
click at [688, 346] on div "受眾國家地區 台灣 台灣 超過 55 %" at bounding box center [768, 344] width 241 height 97
click at [686, 335] on span "台灣" at bounding box center [768, 335] width 226 height 20
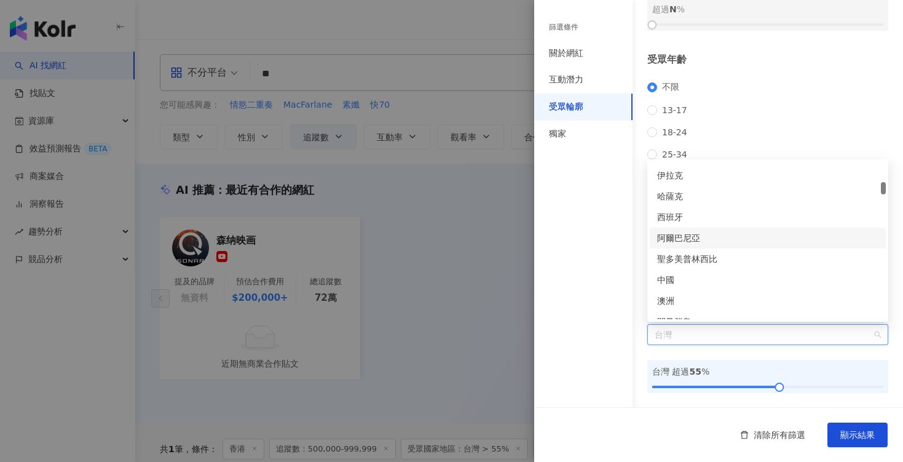
scroll to position [597, 0]
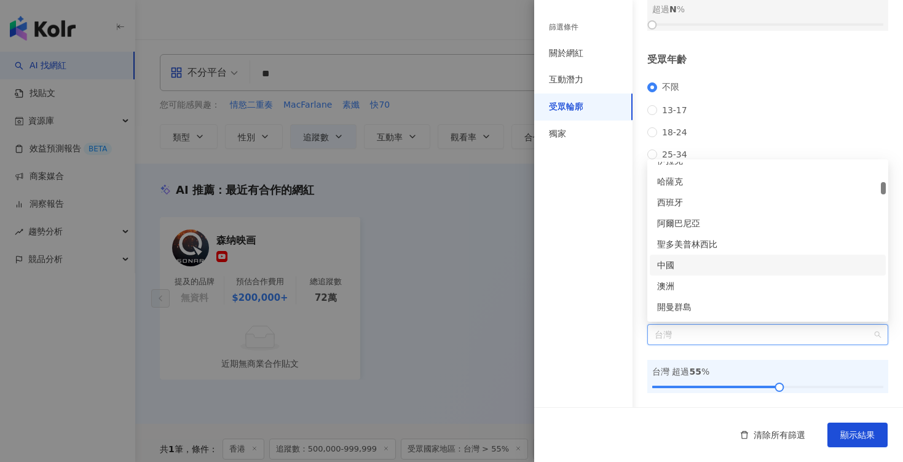
click at [673, 260] on div "中國" at bounding box center [767, 265] width 221 height 14
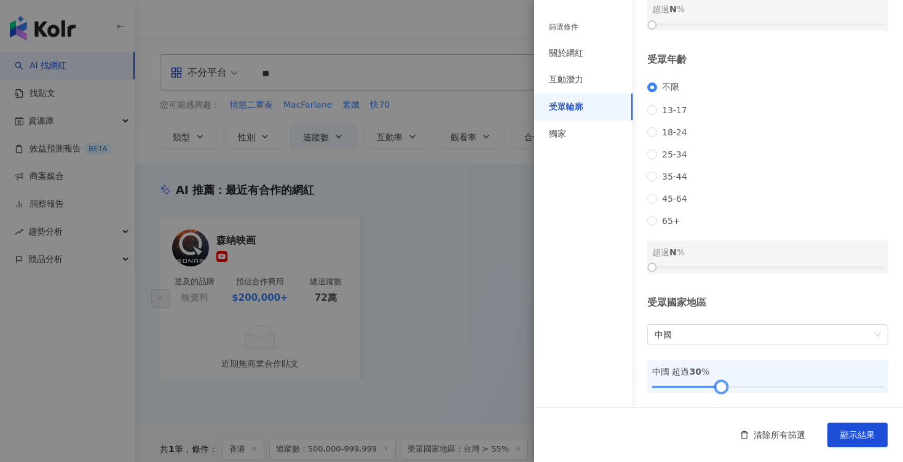
drag, startPoint x: 778, startPoint y: 386, endPoint x: 721, endPoint y: 385, distance: 56.6
click at [721, 385] on div at bounding box center [721, 387] width 7 height 7
click at [852, 431] on span "顯示結果" at bounding box center [858, 435] width 34 height 10
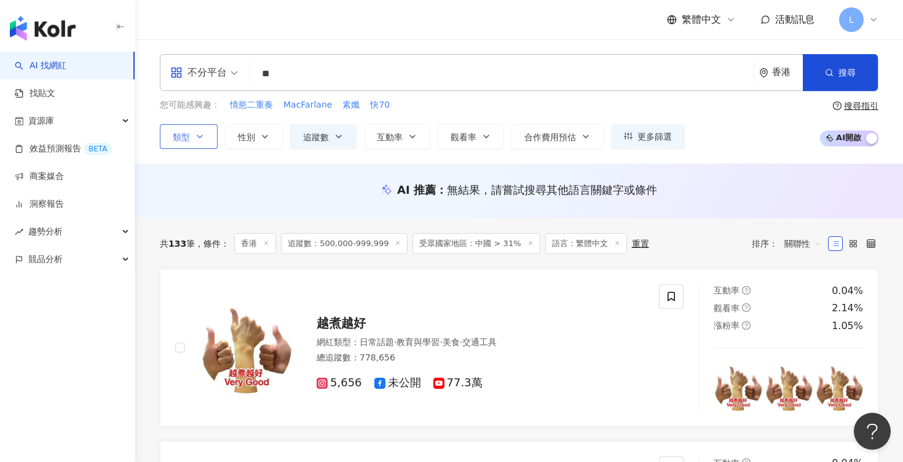
click at [200, 140] on icon "button" at bounding box center [200, 137] width 10 height 10
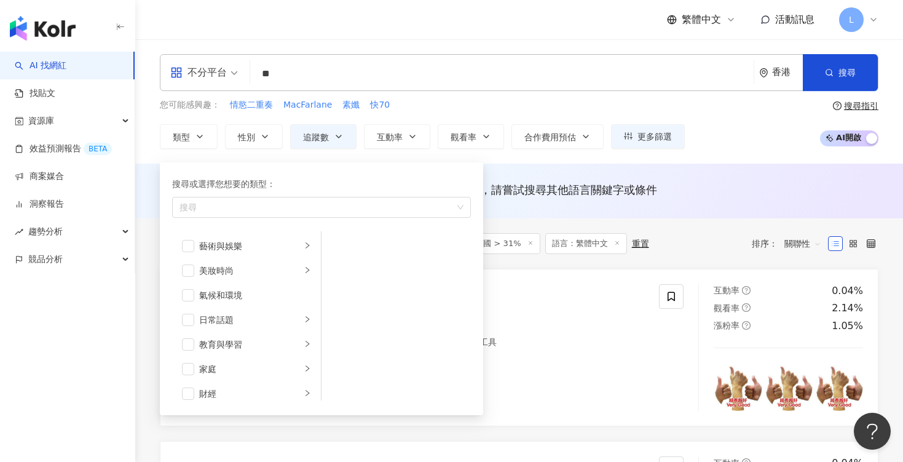
click at [716, 141] on div "您可能感興趣： 情慾二重奏 MacFarlane 素孅 快70 類型 搜尋或選擇您想要的類型： 搜尋 藝術與娛樂 美妝時尚 氣候和環境 日常話題 教育與學習 …" at bounding box center [519, 123] width 719 height 50
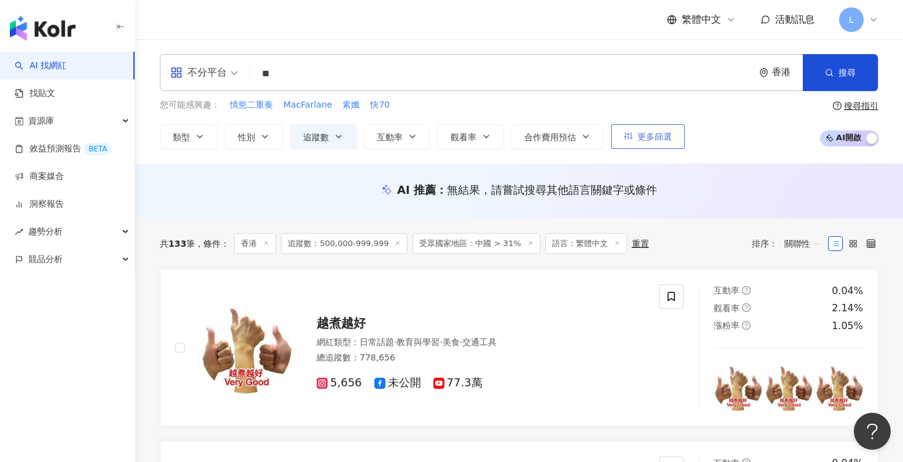
click at [641, 137] on span "更多篩選" at bounding box center [655, 137] width 34 height 10
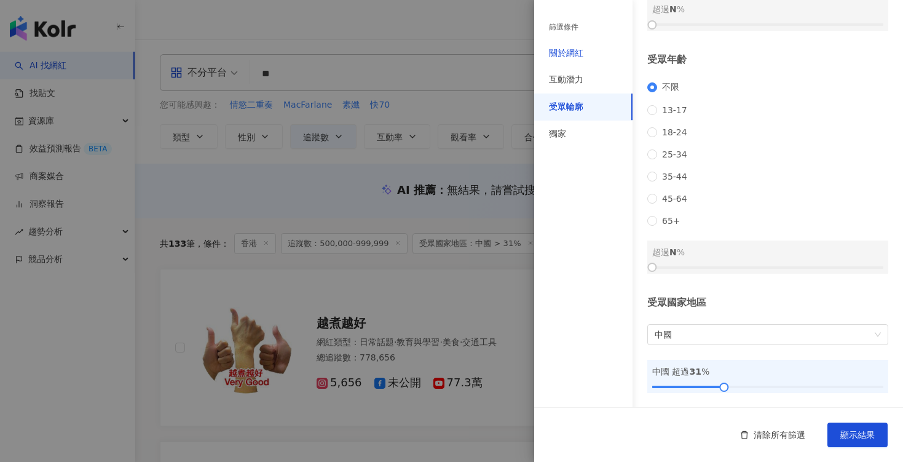
click at [566, 54] on div "關於網紅" at bounding box center [566, 53] width 34 height 12
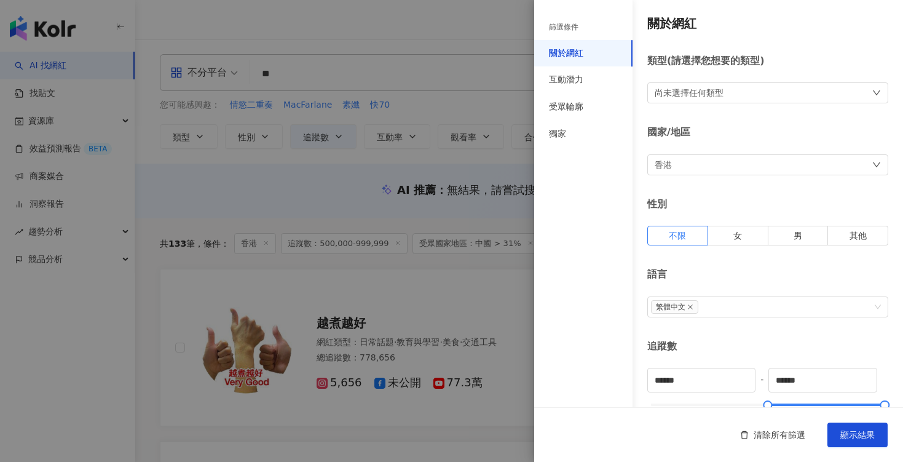
click at [724, 167] on div "香港" at bounding box center [768, 164] width 241 height 21
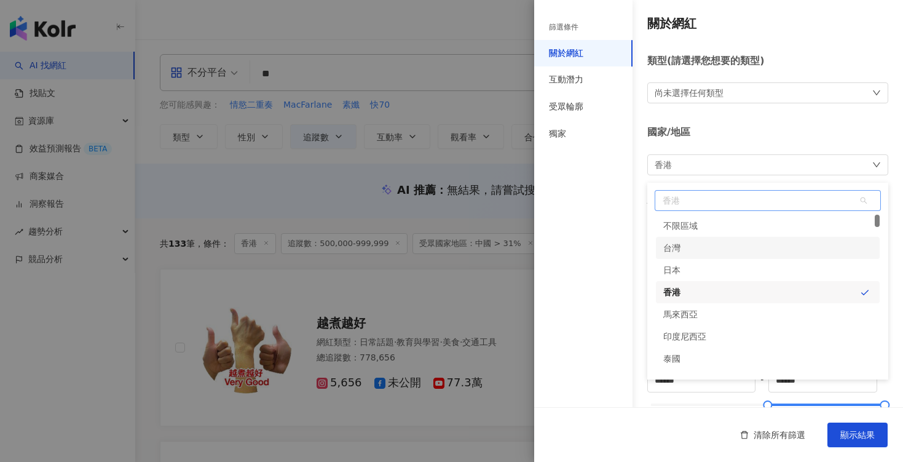
click at [684, 243] on div "台灣" at bounding box center [768, 248] width 224 height 22
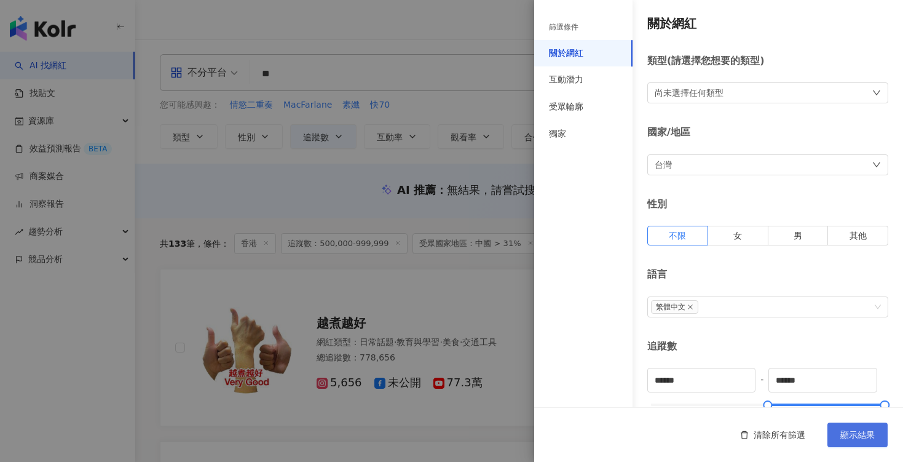
click at [852, 436] on span "顯示結果" at bounding box center [858, 435] width 34 height 10
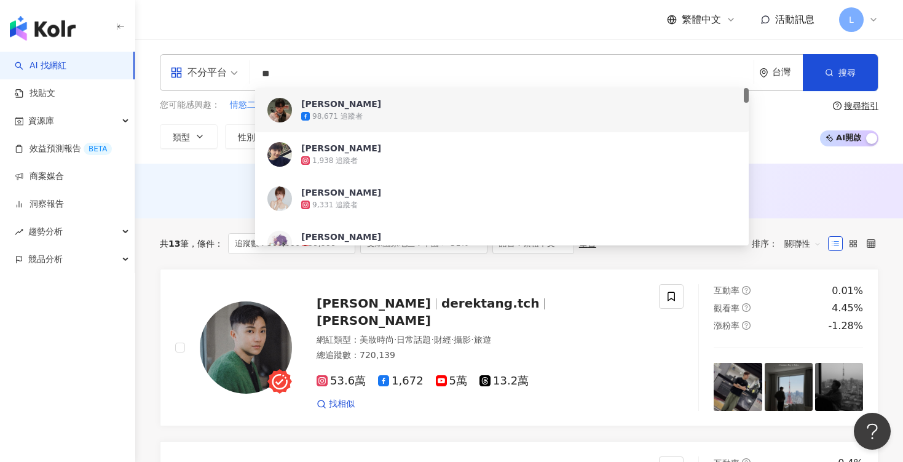
type input "*"
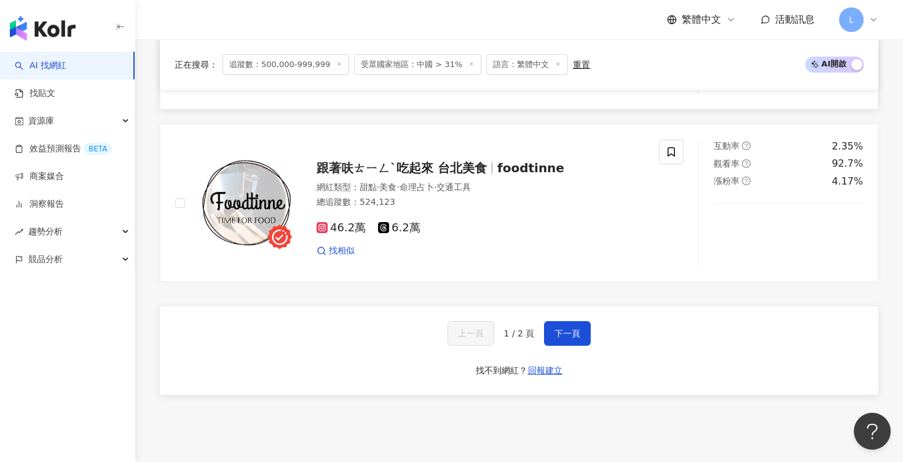
scroll to position [2054, 0]
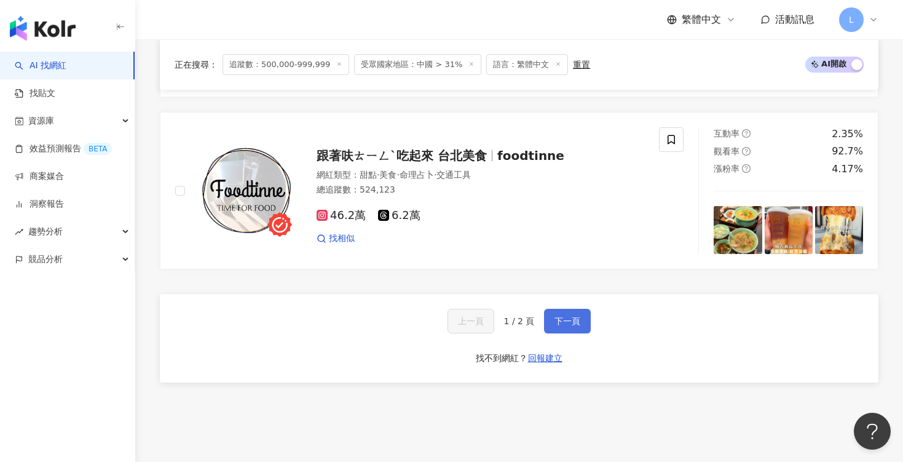
click at [580, 321] on span "下一頁" at bounding box center [568, 321] width 26 height 10
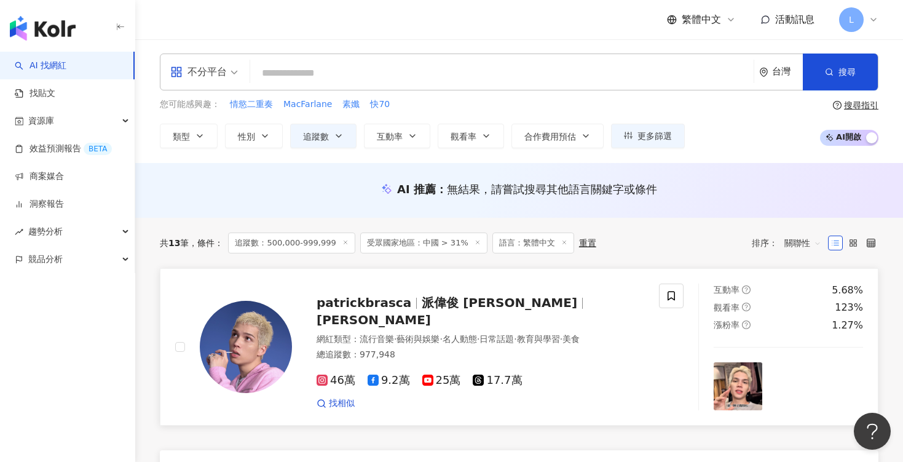
scroll to position [0, 0]
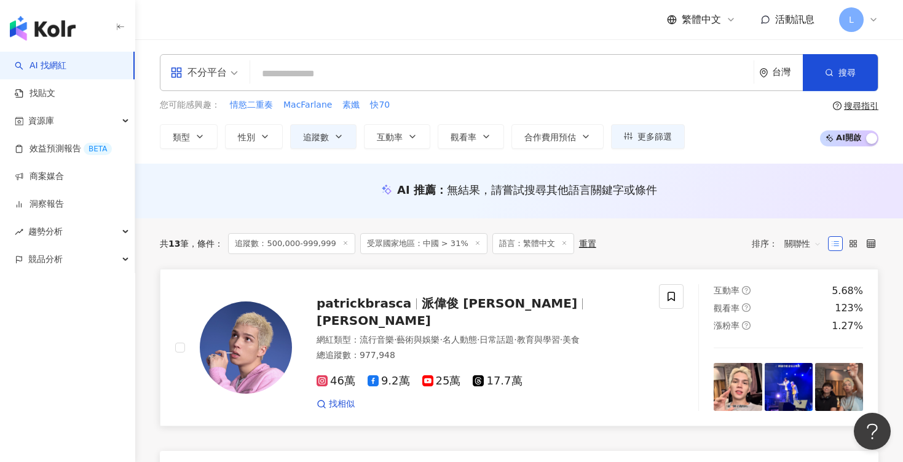
click at [392, 320] on div "patrickbrasca 派偉俊 Patrick Brasca 林煒竣" at bounding box center [481, 312] width 328 height 34
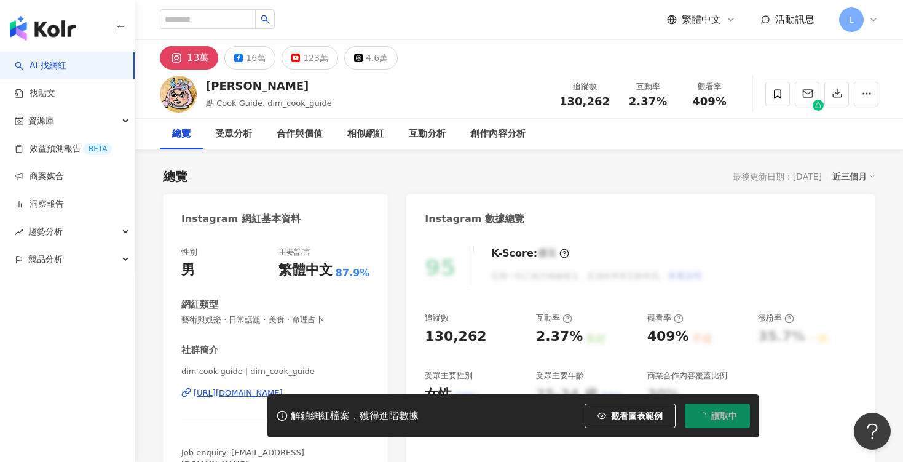
scroll to position [76, 0]
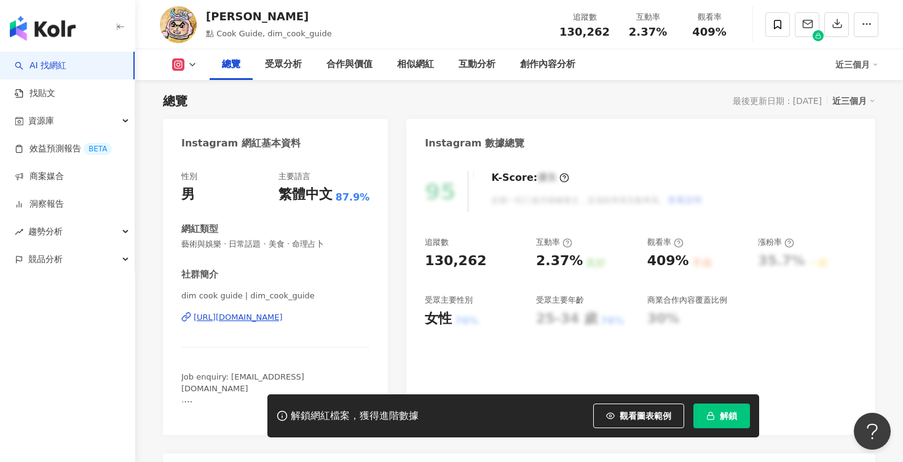
click at [724, 416] on span "解鎖" at bounding box center [728, 416] width 17 height 10
click at [285, 71] on div "受眾分析" at bounding box center [283, 64] width 37 height 15
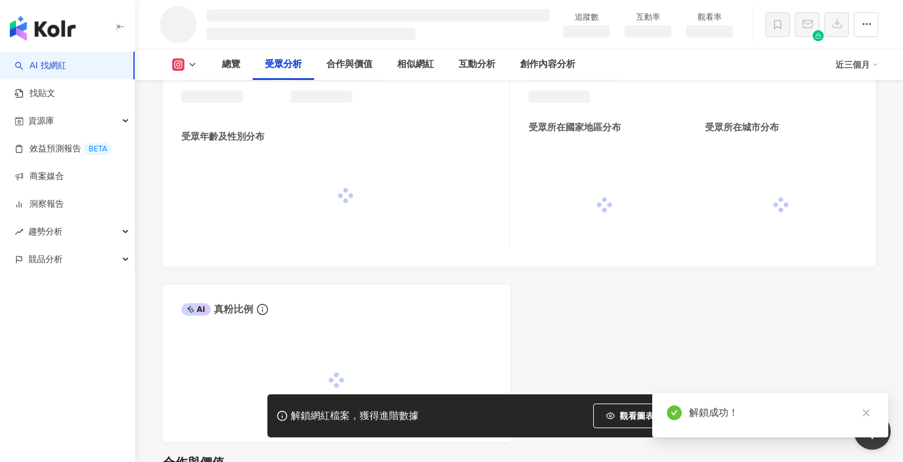
scroll to position [1014, 0]
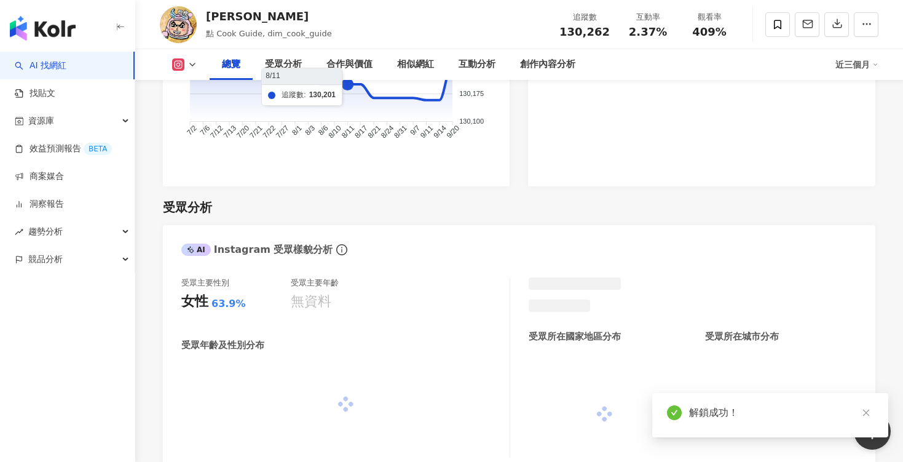
scroll to position [961, 0]
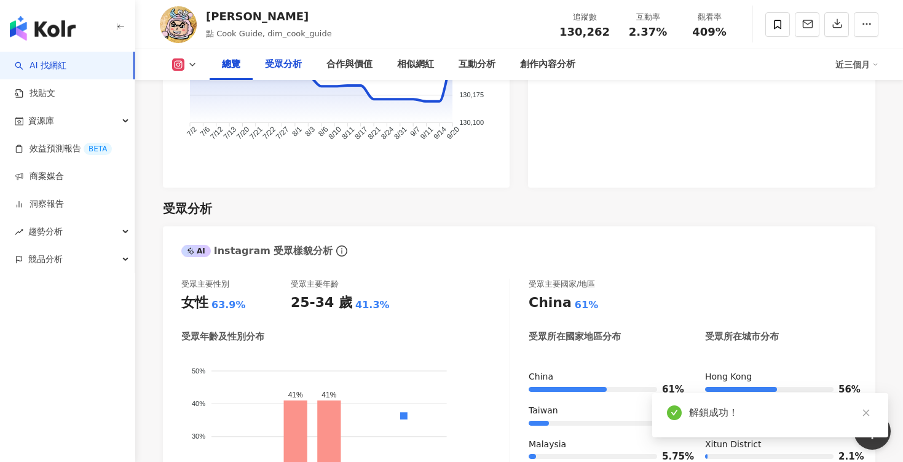
click at [287, 63] on div "受眾分析" at bounding box center [283, 64] width 37 height 15
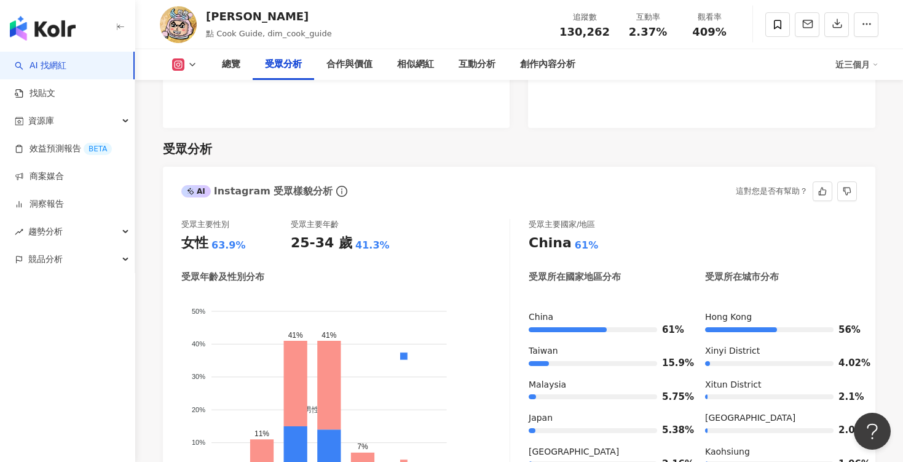
scroll to position [927, 0]
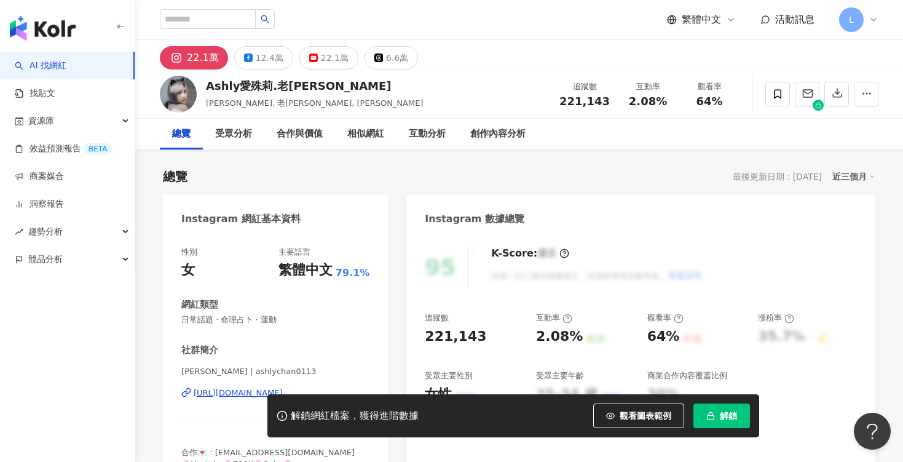
click at [223, 391] on div "https://www.instagram.com/ashlychan0113/" at bounding box center [238, 392] width 89 height 11
click at [321, 63] on div "22.1萬" at bounding box center [335, 57] width 28 height 17
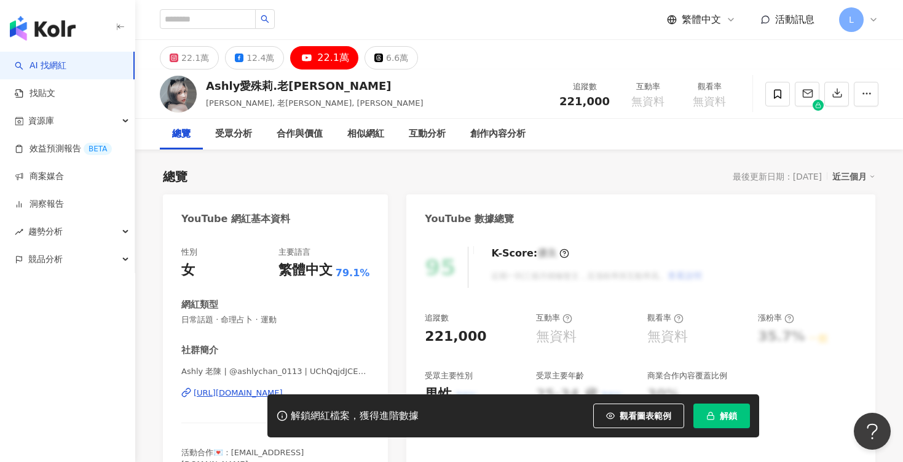
click at [234, 393] on div "https://www.youtube.com/channel/UChQqjdJCE0Pe11Sj4FifUPQ" at bounding box center [238, 392] width 89 height 11
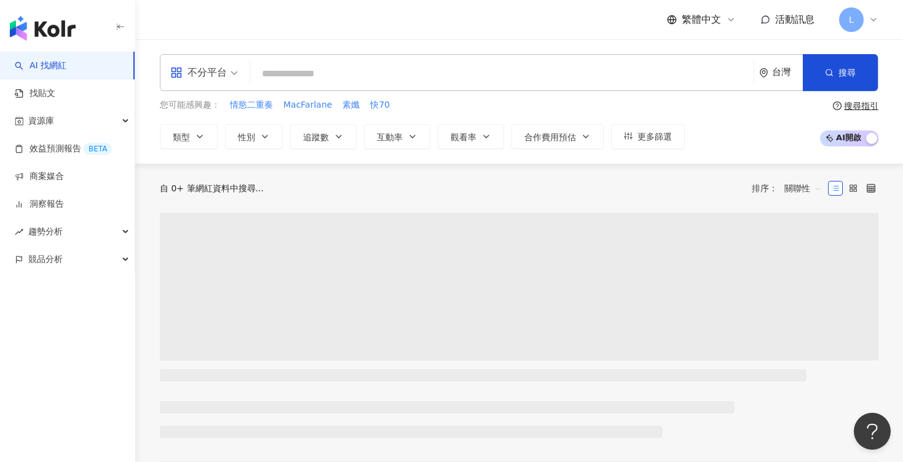
click at [485, 75] on input "search" at bounding box center [502, 73] width 494 height 23
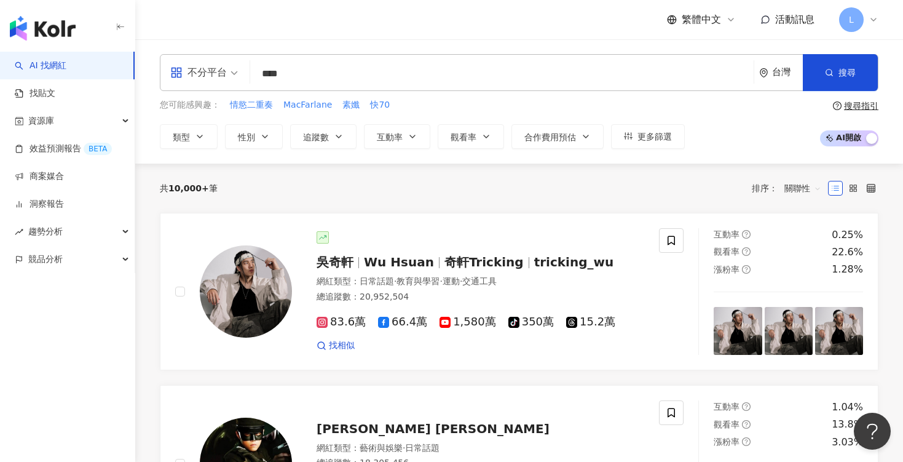
type input "***"
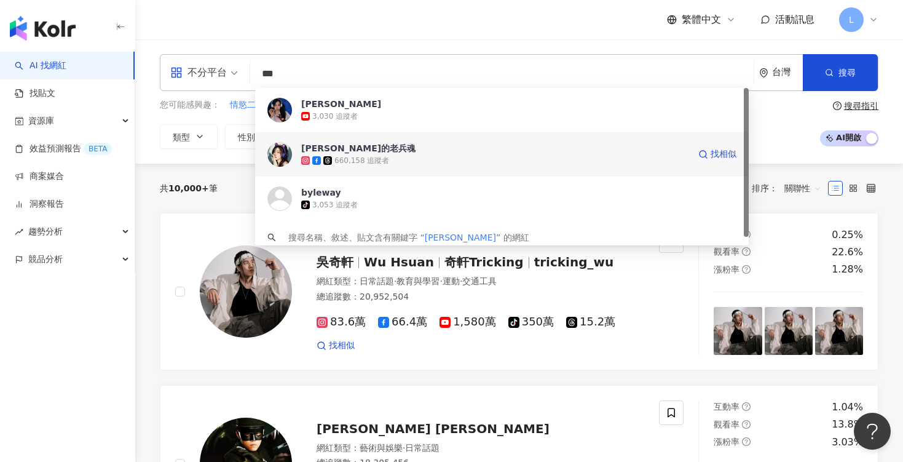
click at [394, 149] on span "[PERSON_NAME]的老兵魂" at bounding box center [495, 148] width 388 height 12
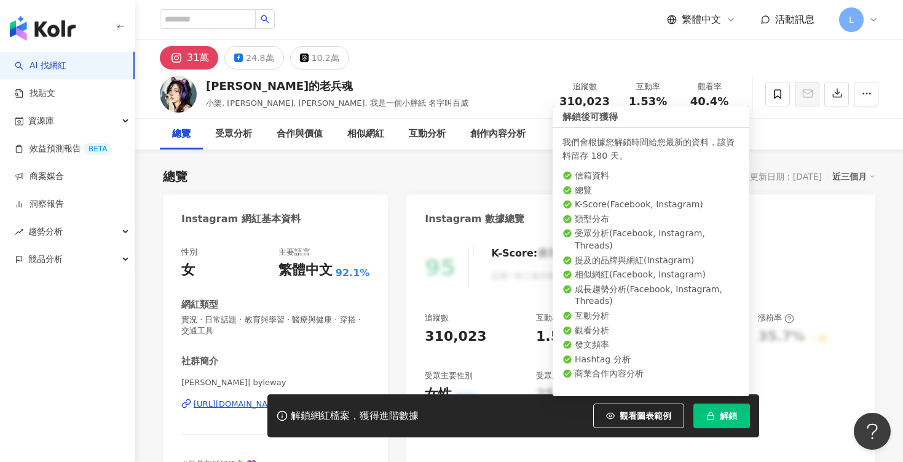
click at [728, 415] on span "解鎖" at bounding box center [728, 416] width 17 height 10
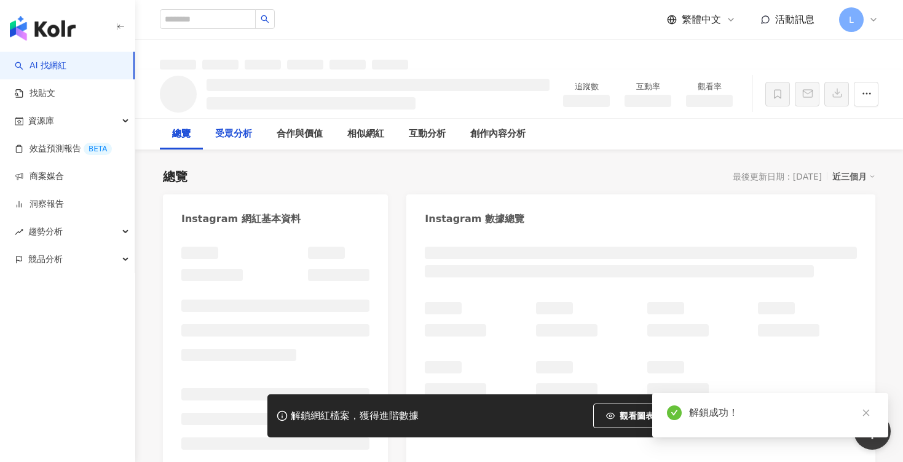
click at [234, 136] on div "受眾分析" at bounding box center [233, 134] width 37 height 15
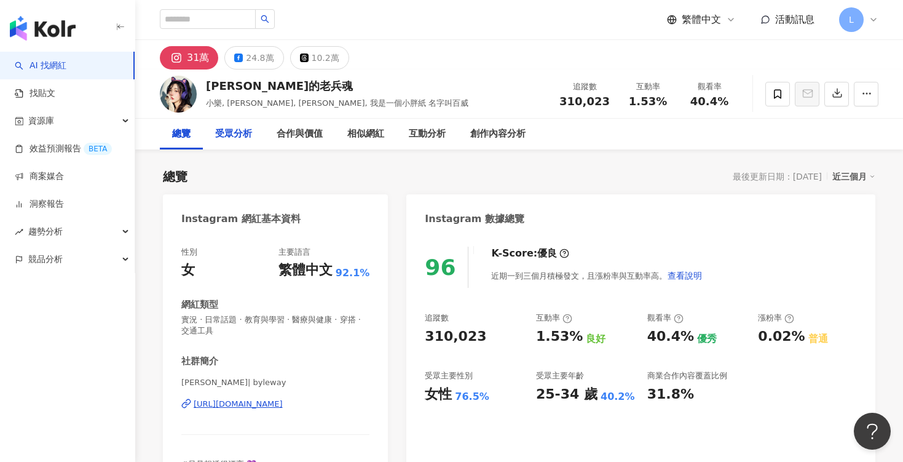
click at [224, 135] on div "受眾分析" at bounding box center [233, 134] width 37 height 15
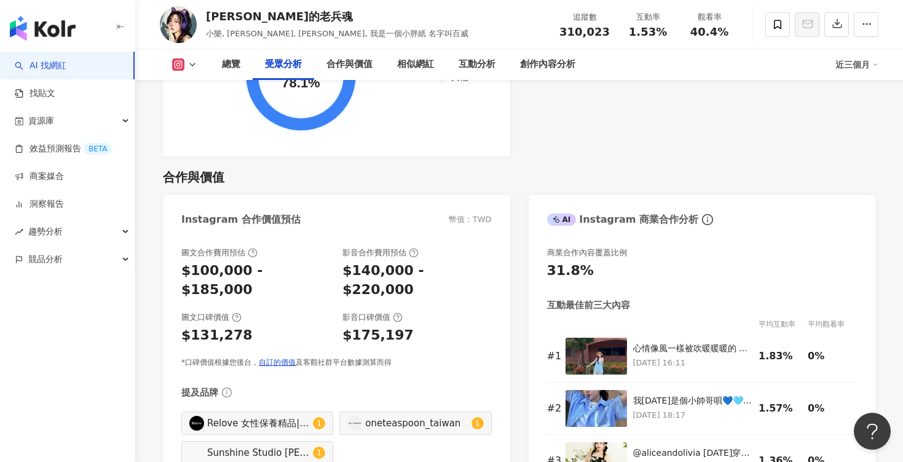
scroll to position [1673, 0]
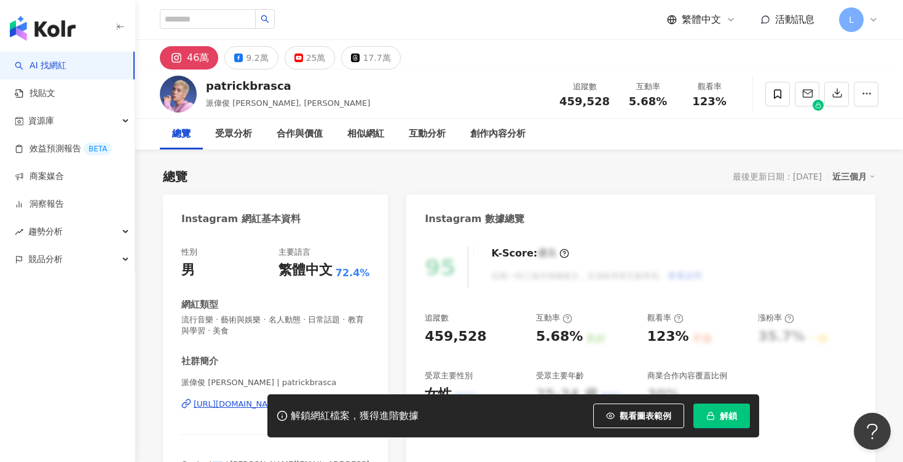
click at [728, 417] on span "解鎖" at bounding box center [728, 416] width 17 height 10
click at [244, 131] on div "受眾分析" at bounding box center [233, 134] width 37 height 15
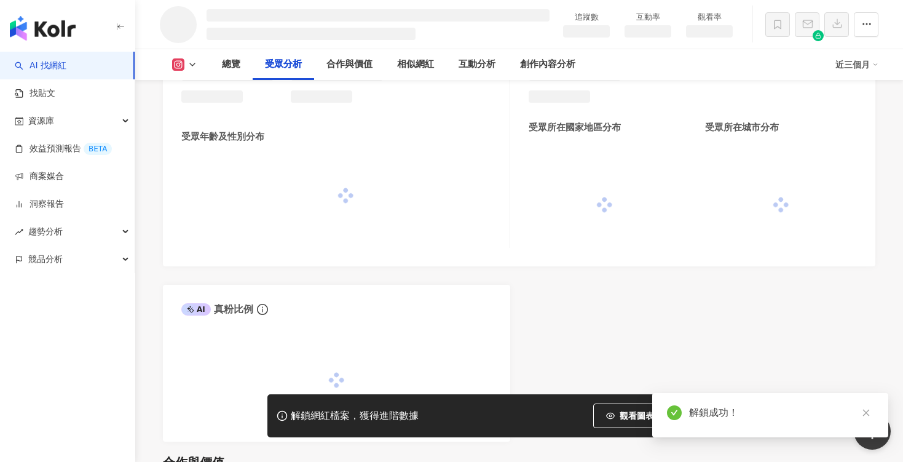
scroll to position [1014, 0]
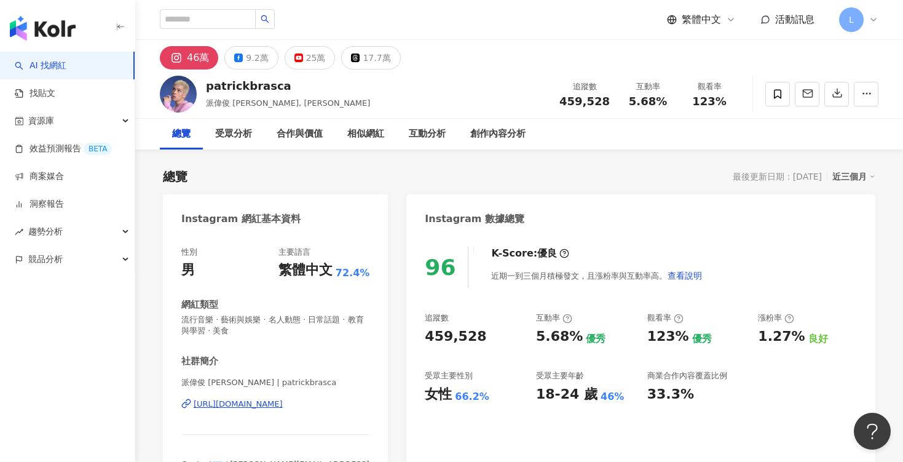
click at [231, 407] on div "https://www.instagram.com/patrickbrasca/" at bounding box center [238, 404] width 89 height 11
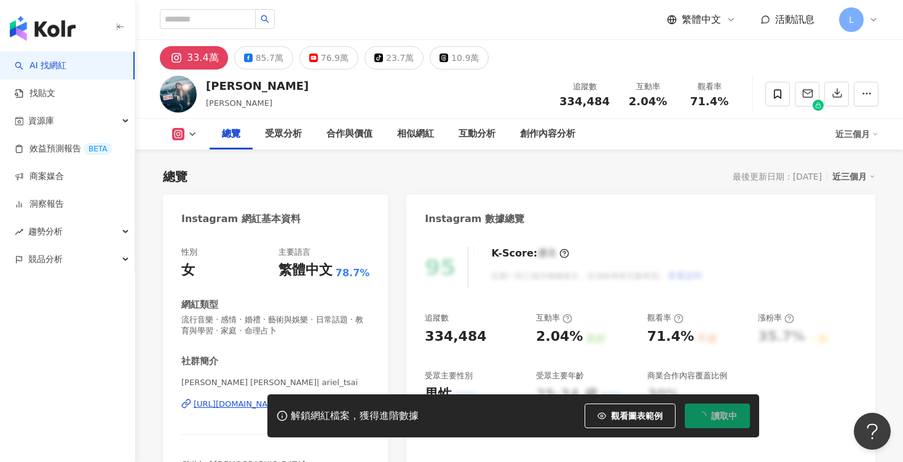
scroll to position [76, 0]
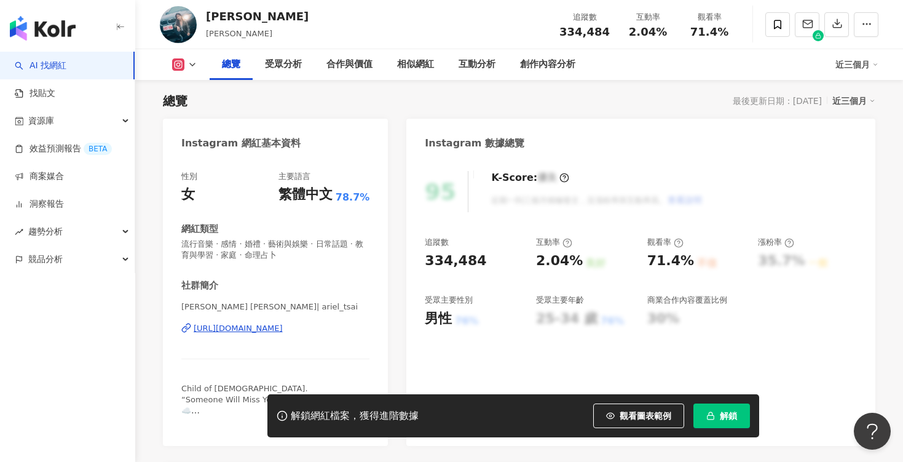
click at [739, 422] on button "解鎖" at bounding box center [722, 415] width 57 height 25
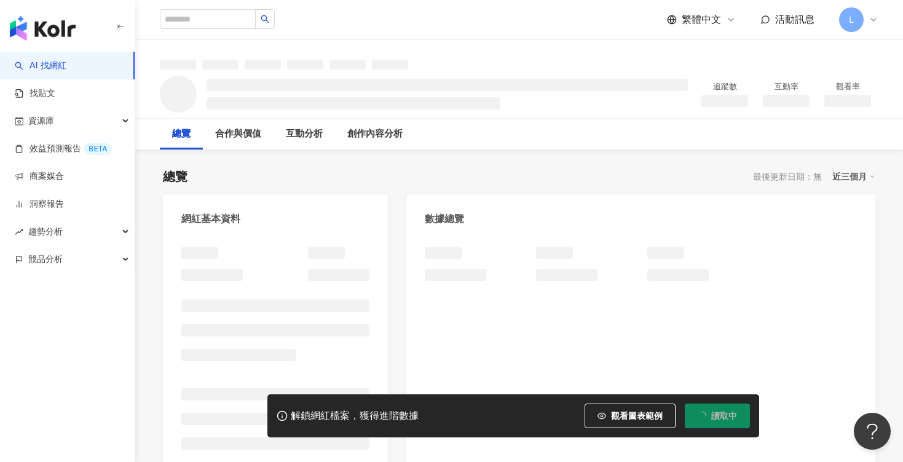
scroll to position [76, 0]
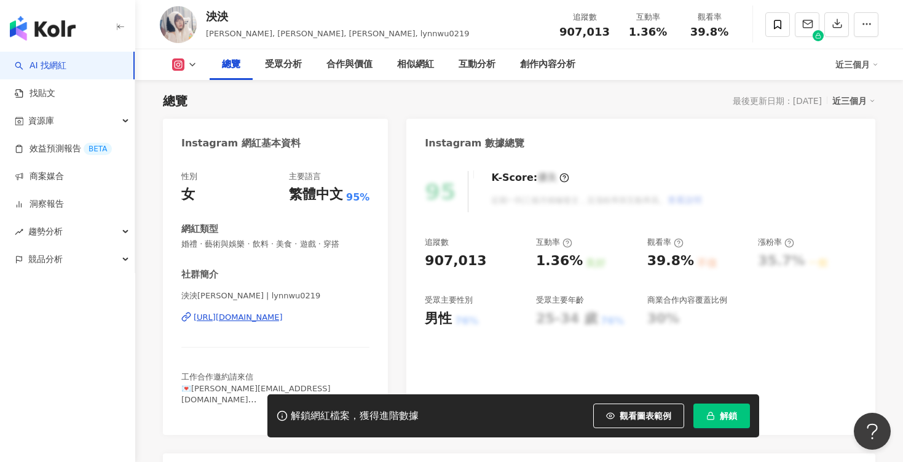
click at [721, 419] on span "解鎖" at bounding box center [728, 416] width 17 height 10
